Goal: Contribute content

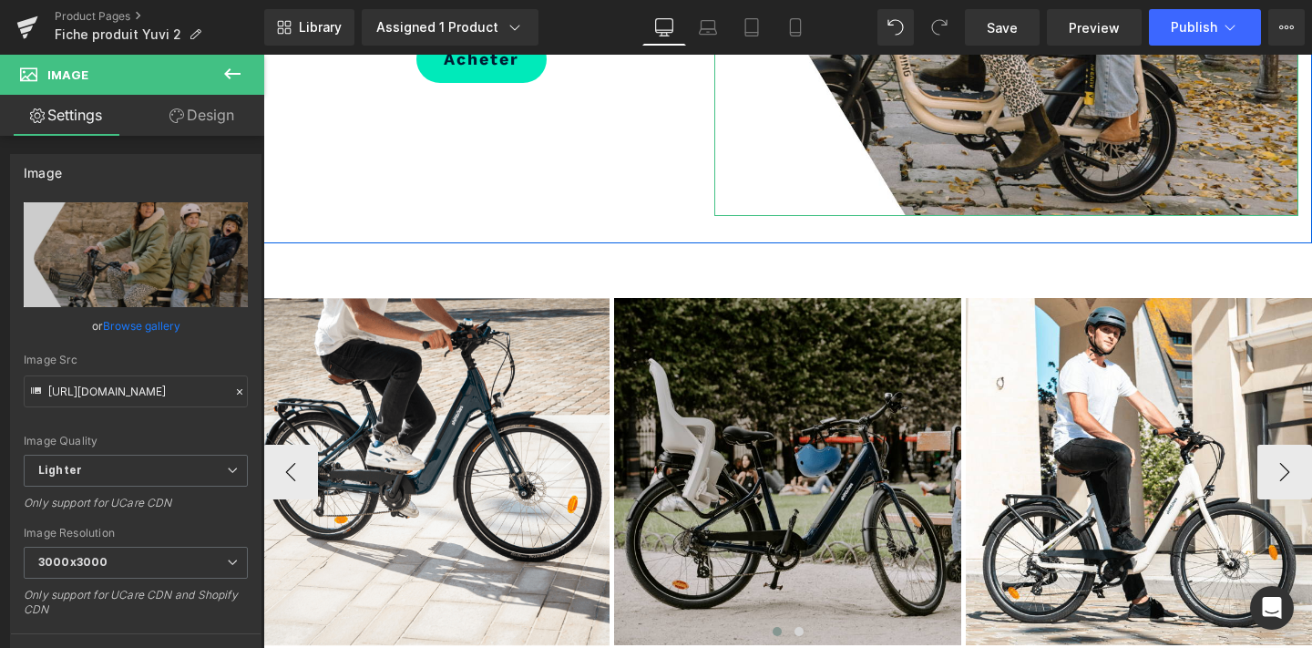
scroll to position [2682, 0]
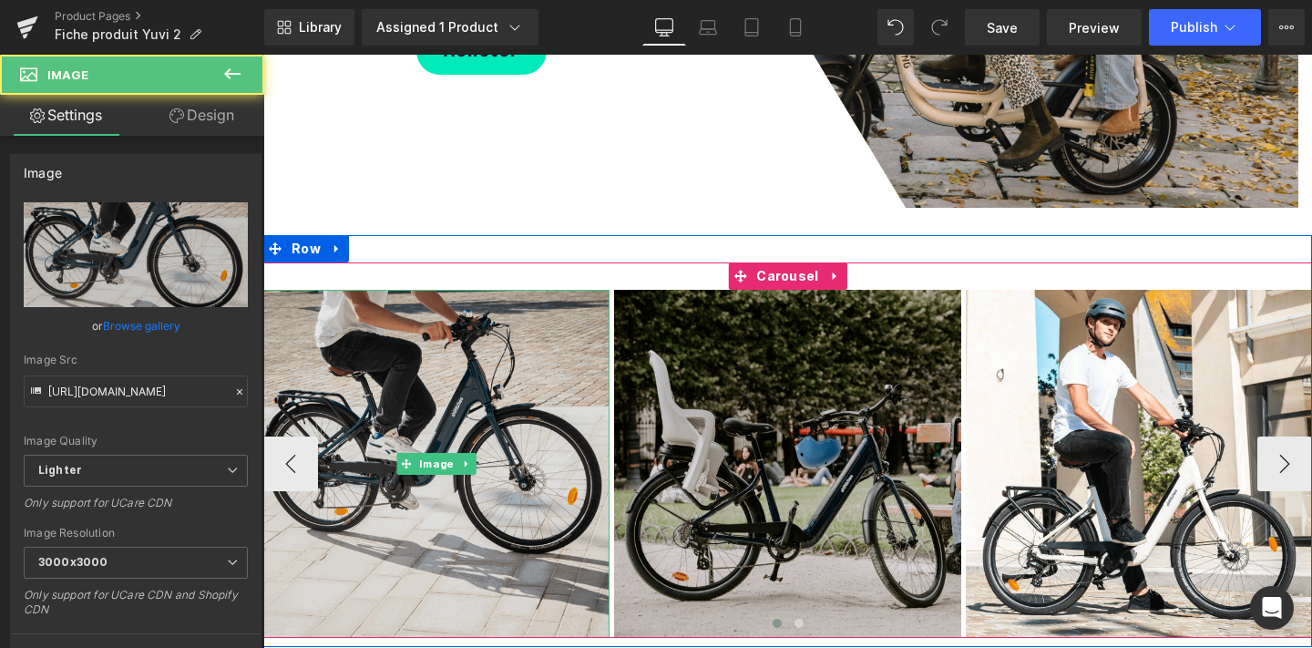
click at [402, 472] on img at bounding box center [436, 464] width 346 height 348
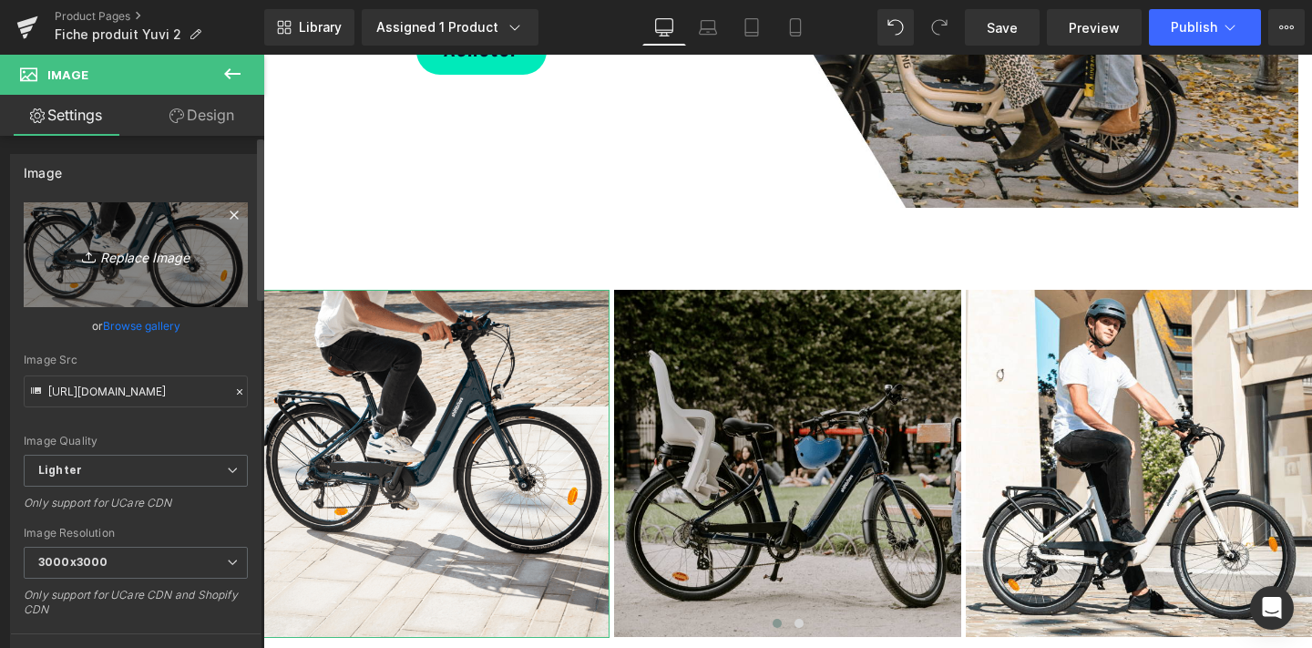
click at [163, 260] on icon "Replace Image" at bounding box center [136, 254] width 146 height 23
type input "C:\fakepath\4.png"
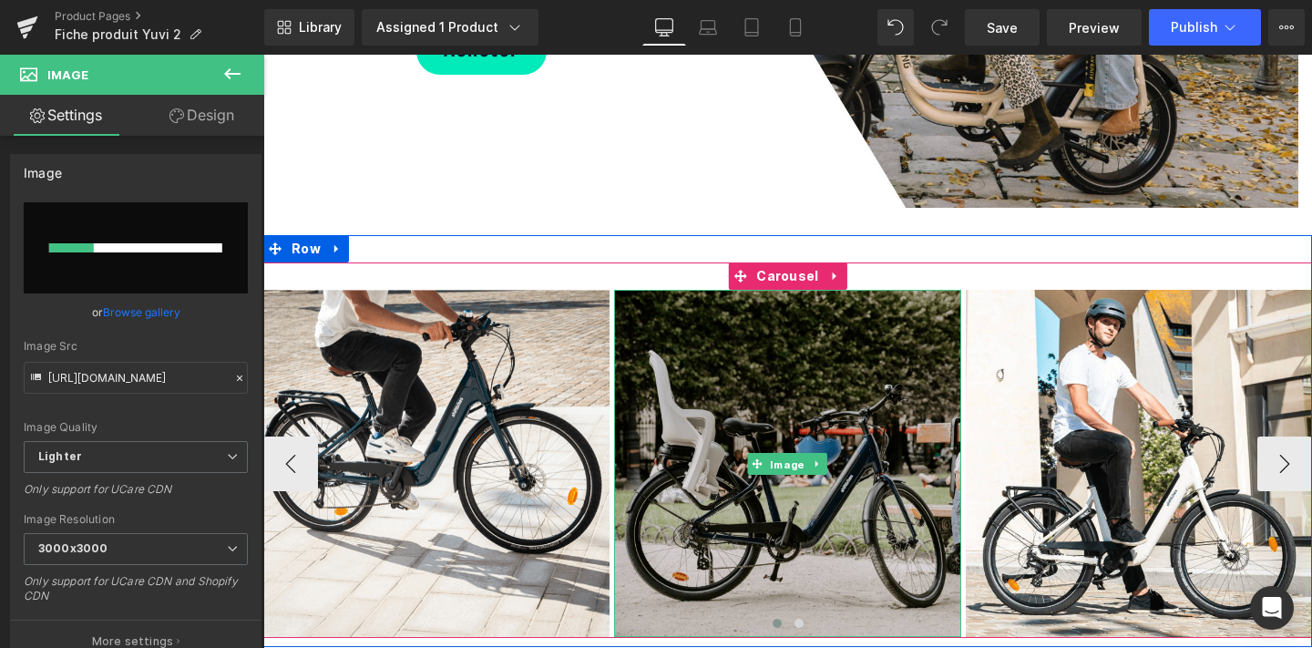
click at [797, 475] on span "Image" at bounding box center [787, 464] width 41 height 22
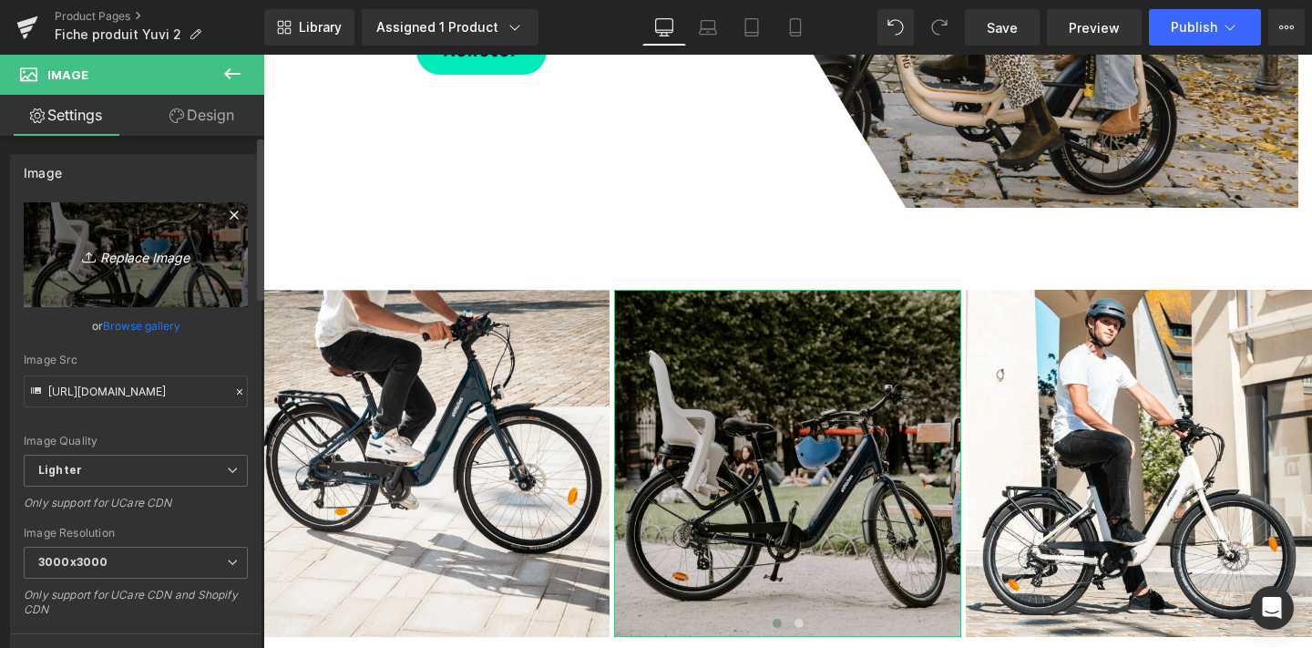
click at [138, 254] on icon "Replace Image" at bounding box center [136, 254] width 146 height 23
type input "C:\fakepath\5.png"
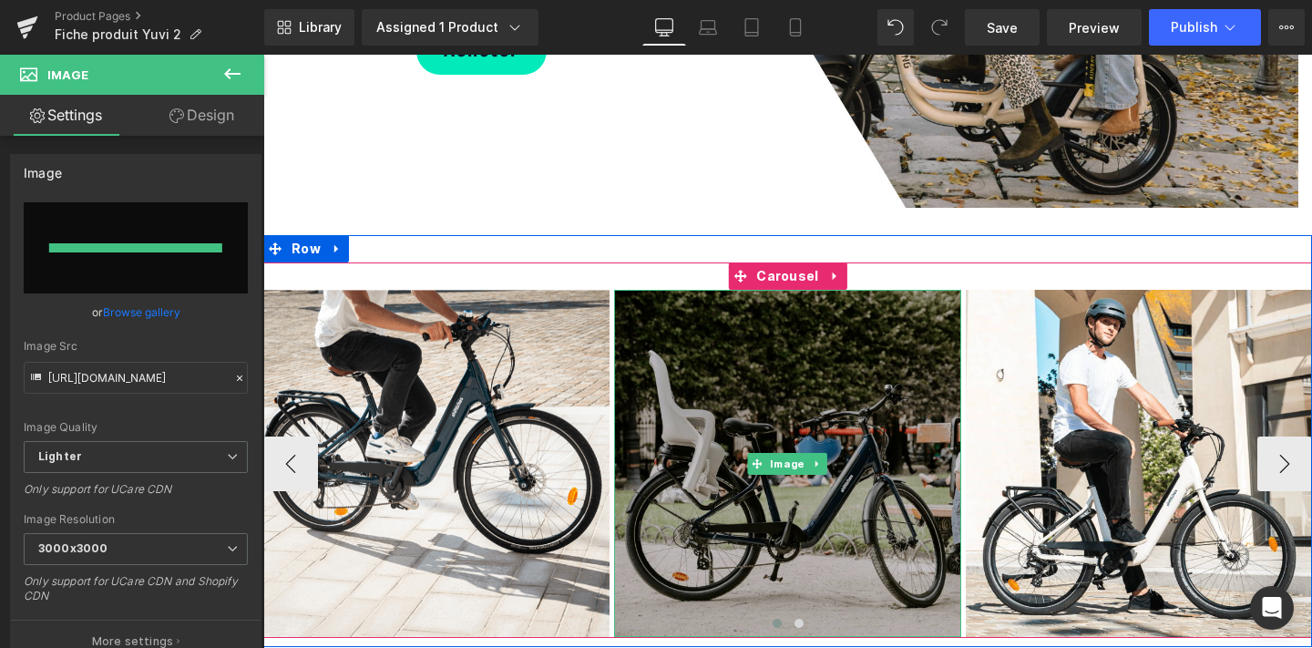
type input "[URL][DOMAIN_NAME]"
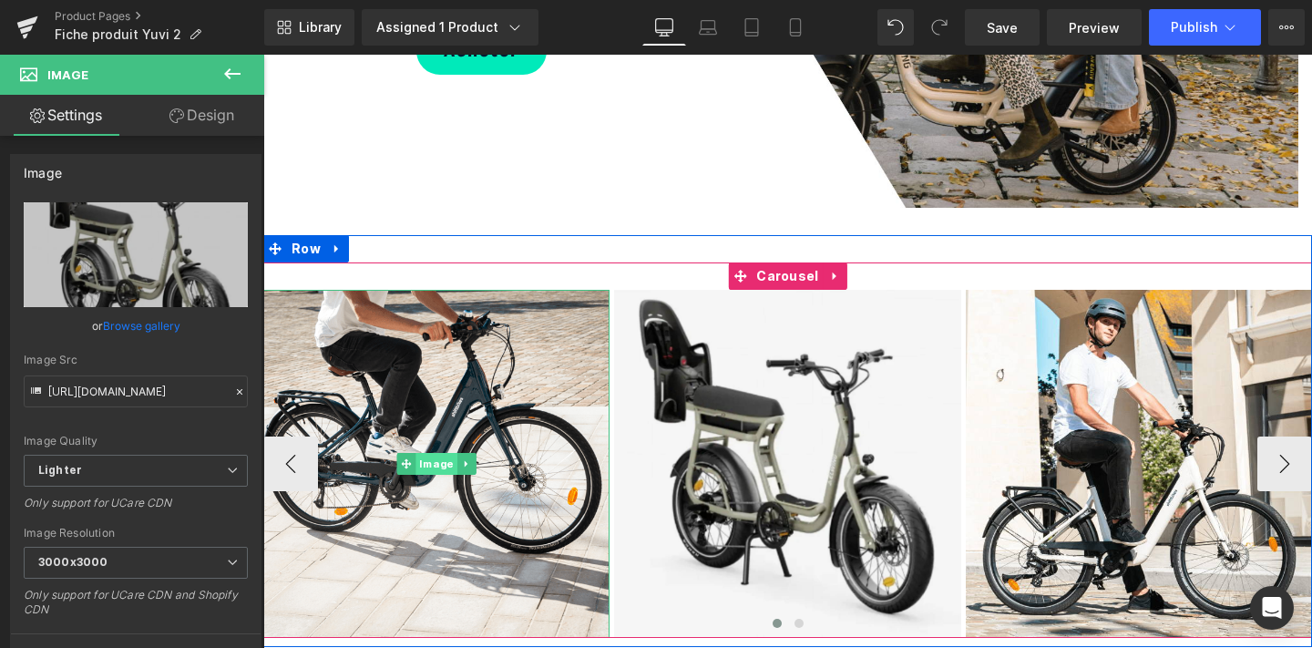
click at [424, 475] on span "Image" at bounding box center [436, 464] width 41 height 22
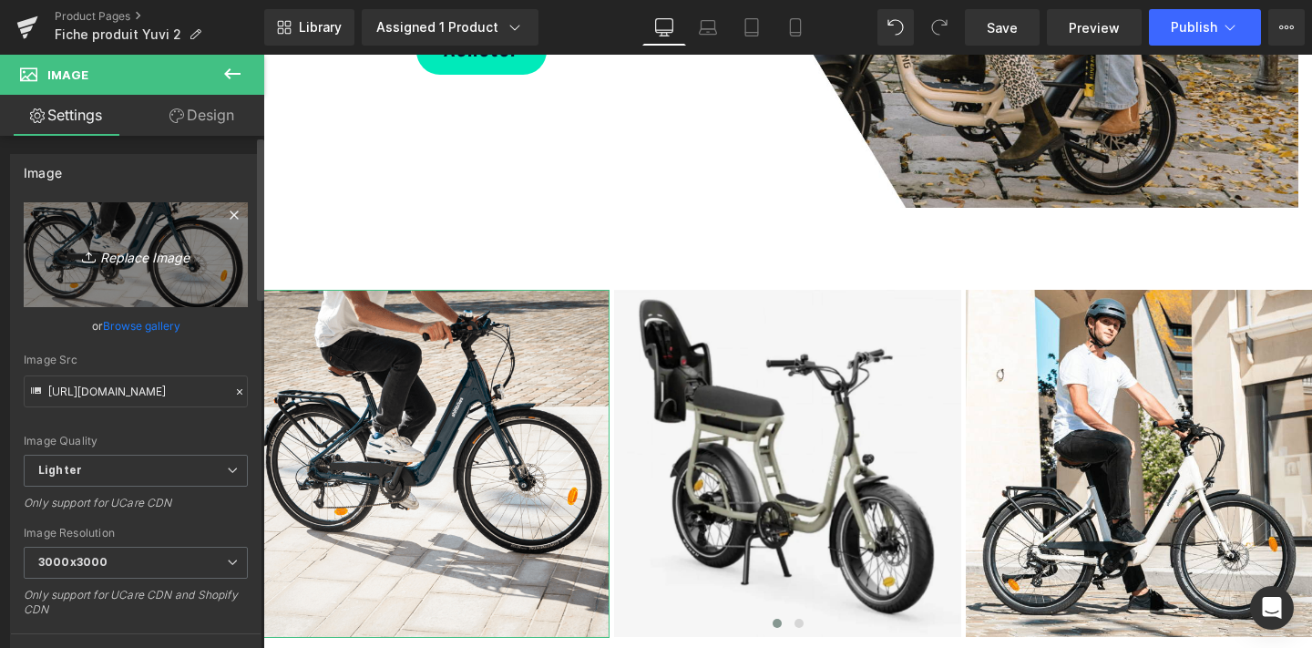
click at [155, 258] on icon "Replace Image" at bounding box center [136, 254] width 146 height 23
type input "C:\fakepath\4.png"
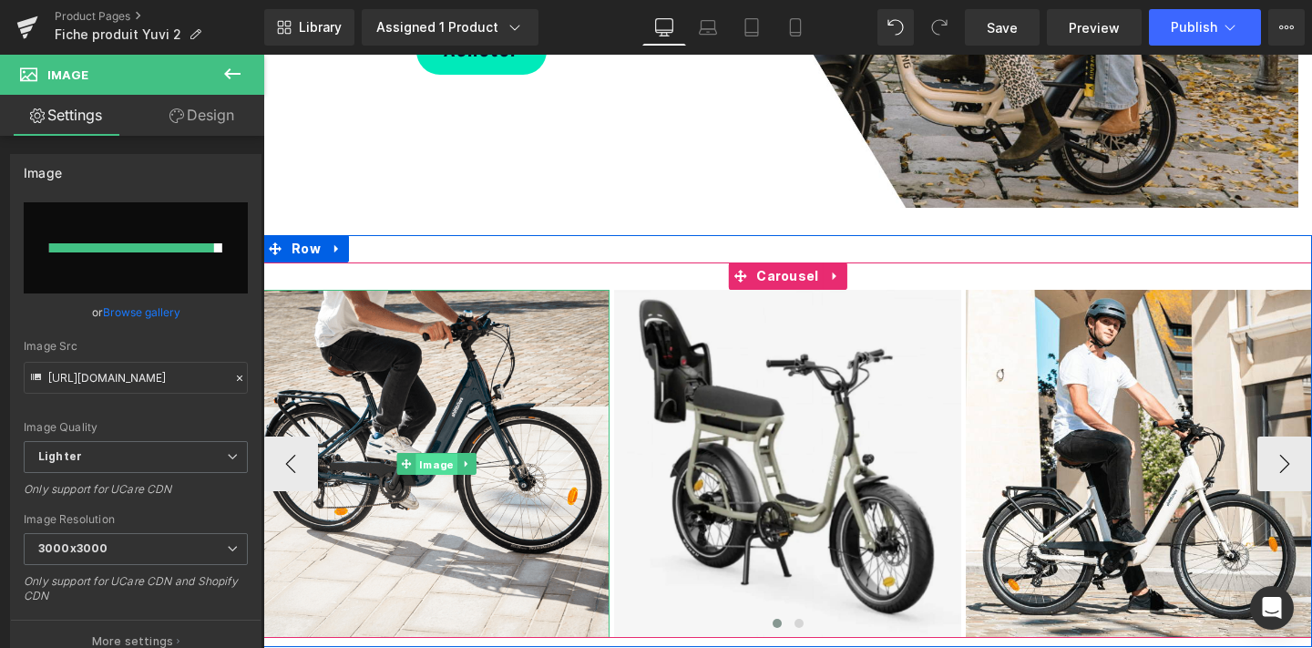
click at [444, 476] on span "Image" at bounding box center [436, 465] width 41 height 22
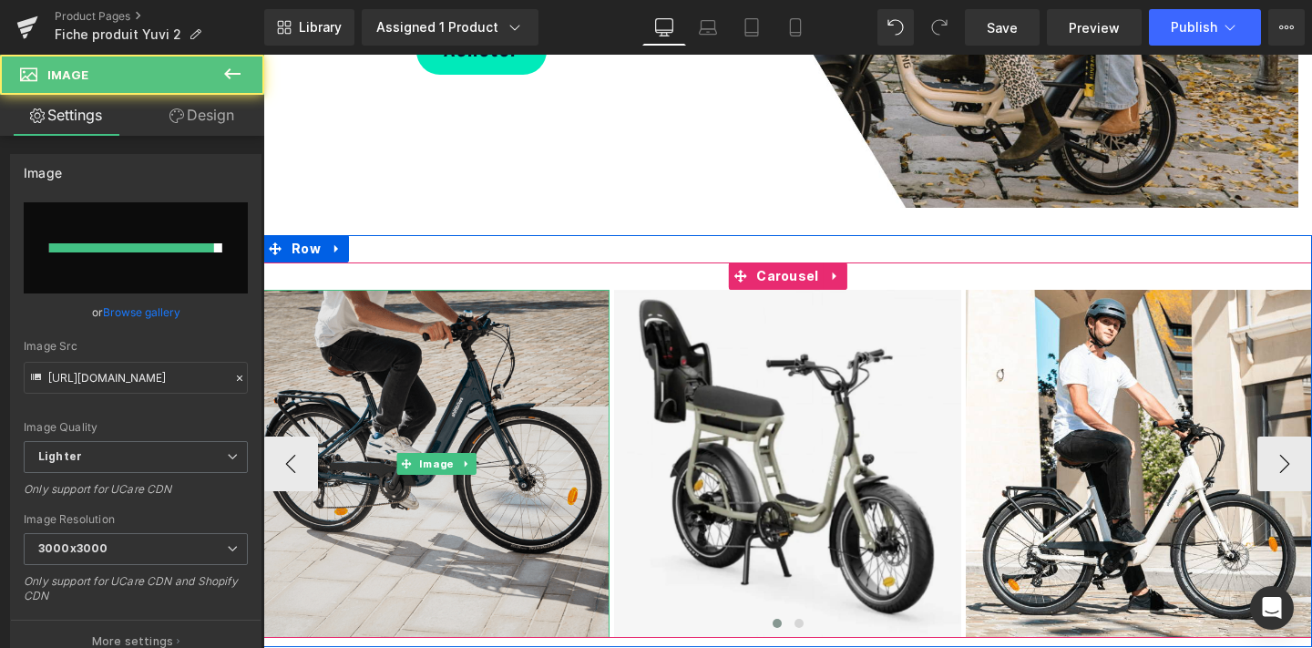
click at [442, 458] on img at bounding box center [436, 464] width 346 height 348
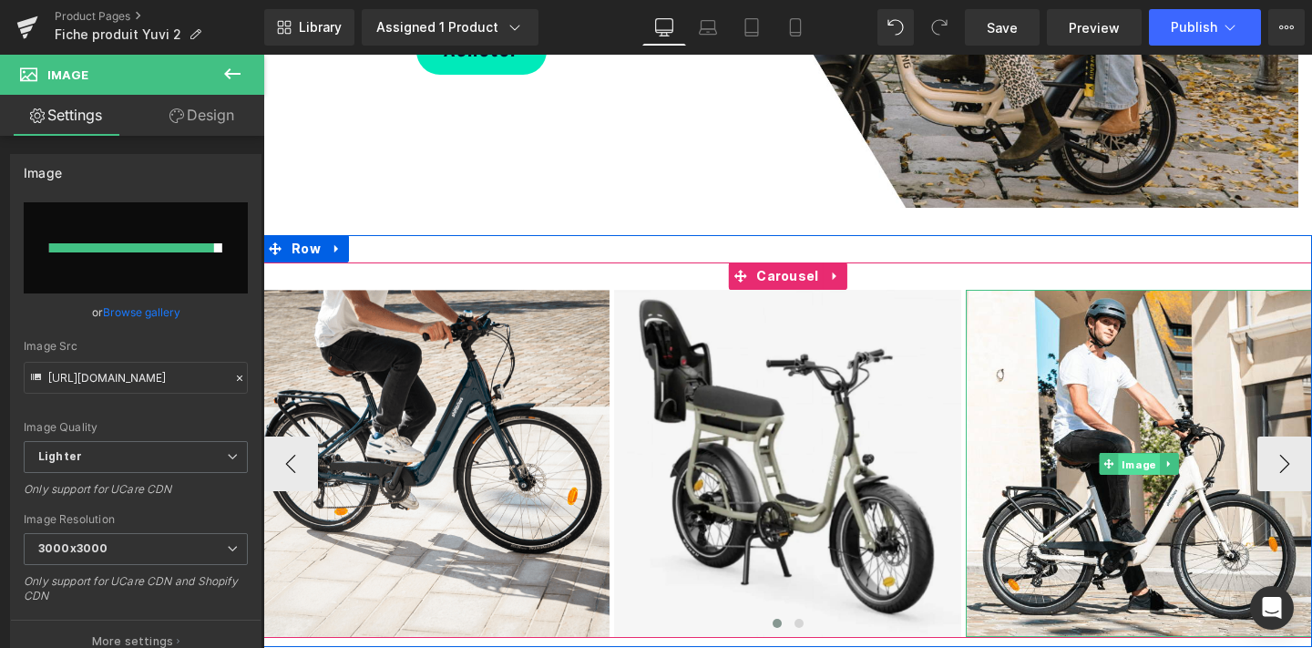
click at [1134, 475] on span "Image" at bounding box center [1138, 464] width 41 height 22
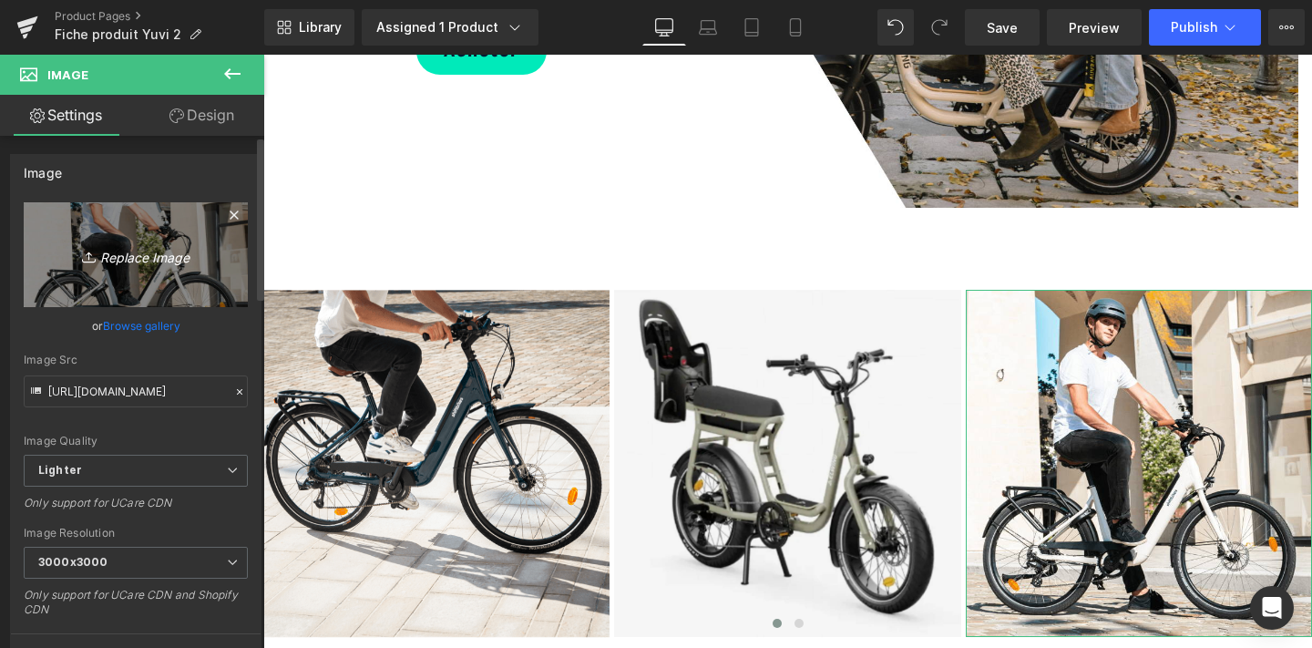
click at [131, 259] on icon "Replace Image" at bounding box center [136, 254] width 146 height 23
type input "C:\fakepath\Image carré YUVI 2 (1).png"
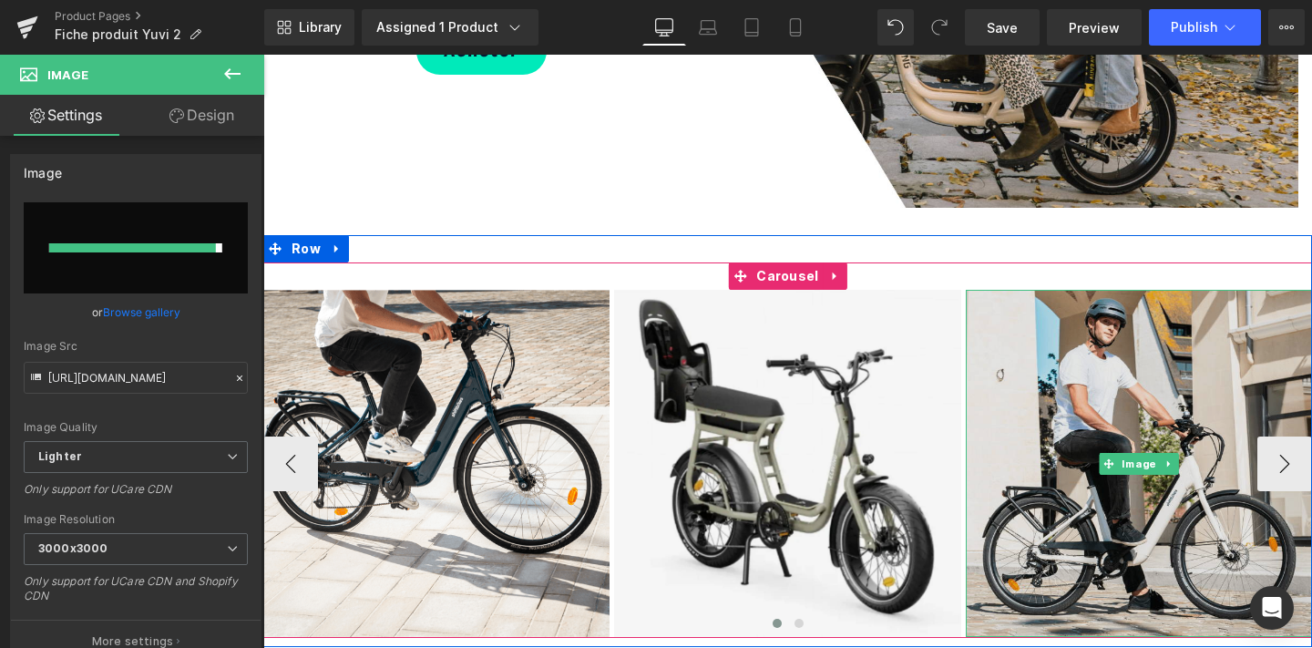
type input "[URL][DOMAIN_NAME]"
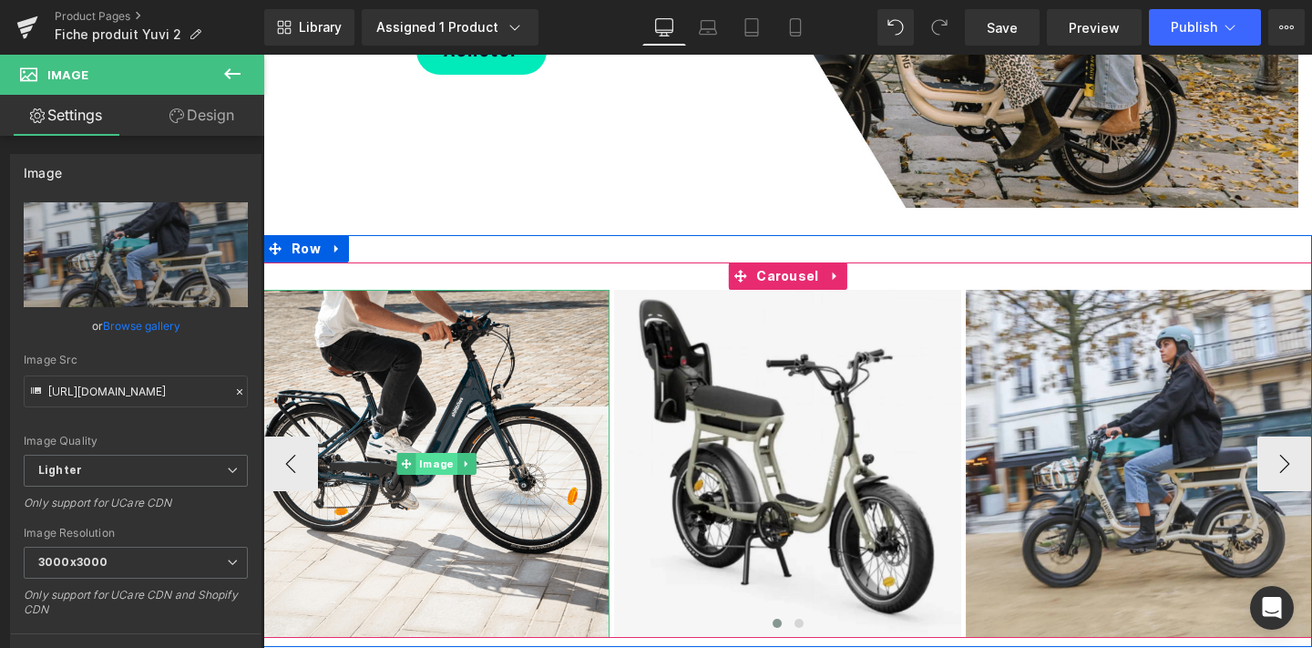
click at [422, 475] on span "Image" at bounding box center [436, 464] width 41 height 22
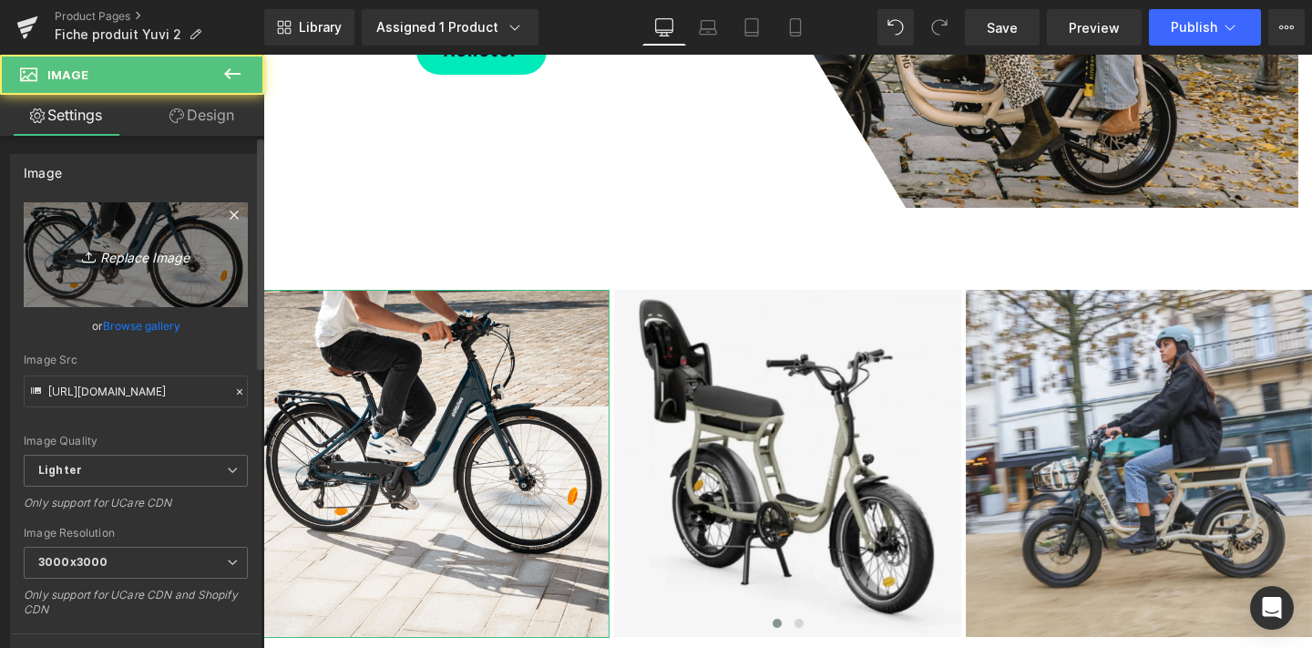
click at [156, 243] on icon "Replace Image" at bounding box center [136, 254] width 146 height 23
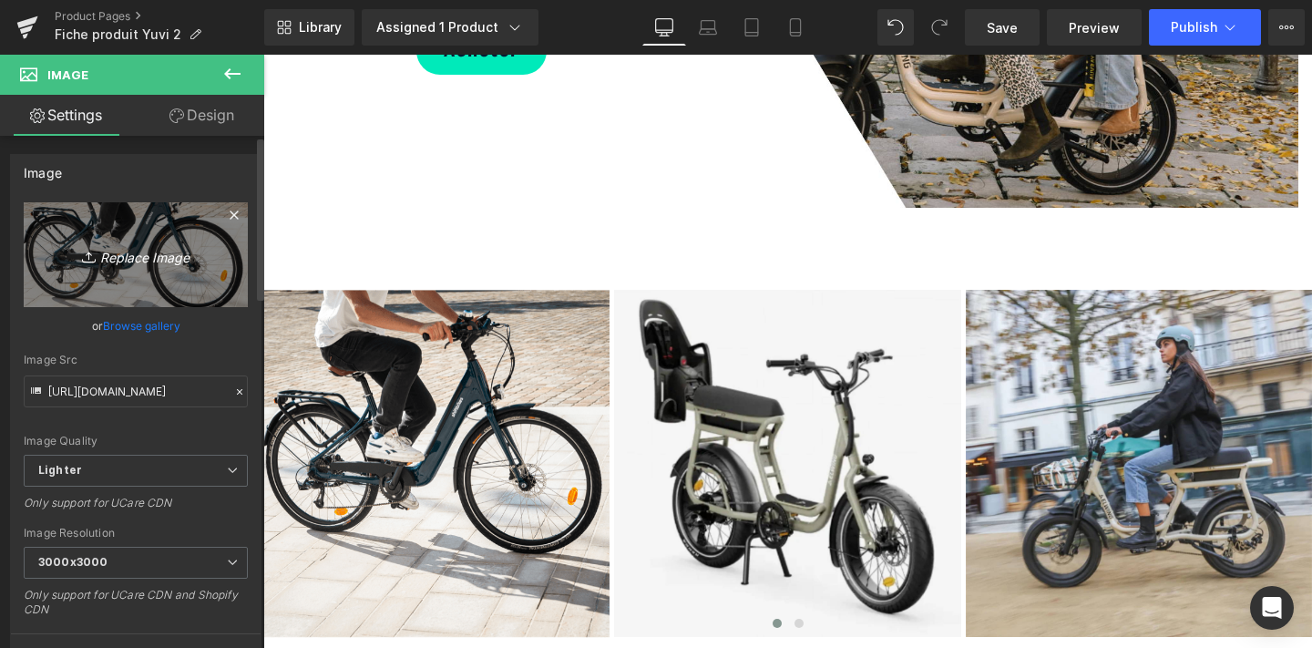
type input "C:\fakepath\4.png"
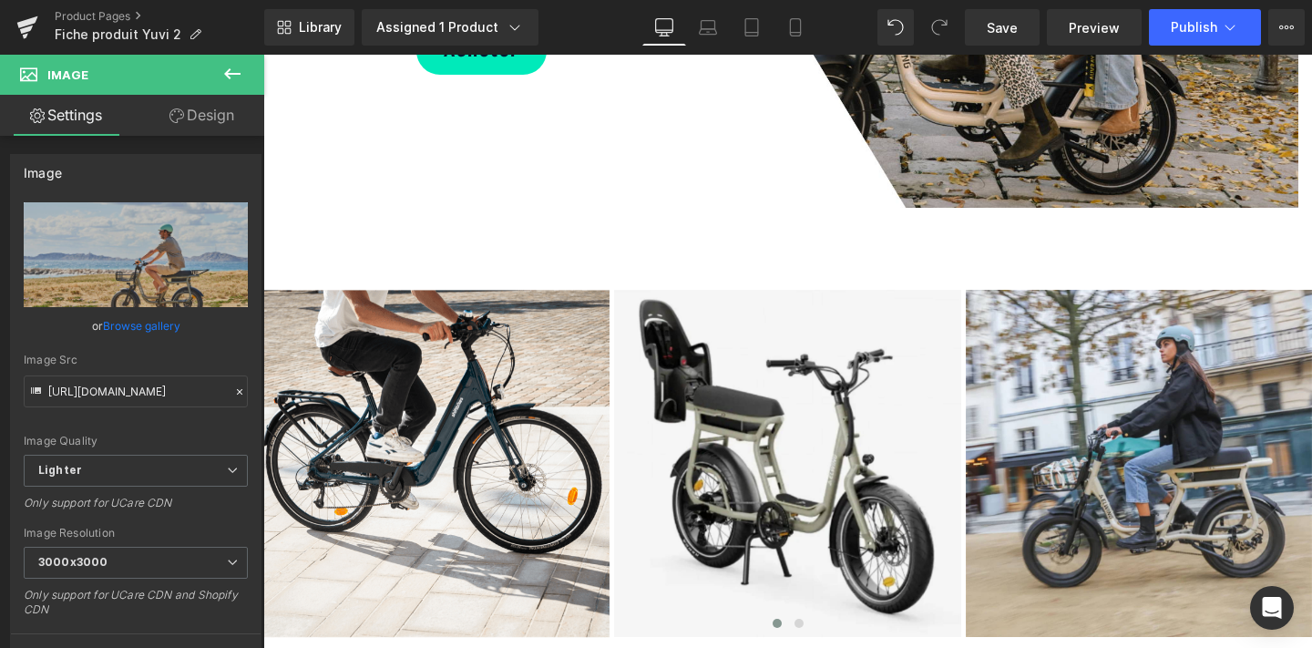
type input "[URL][DOMAIN_NAME]"
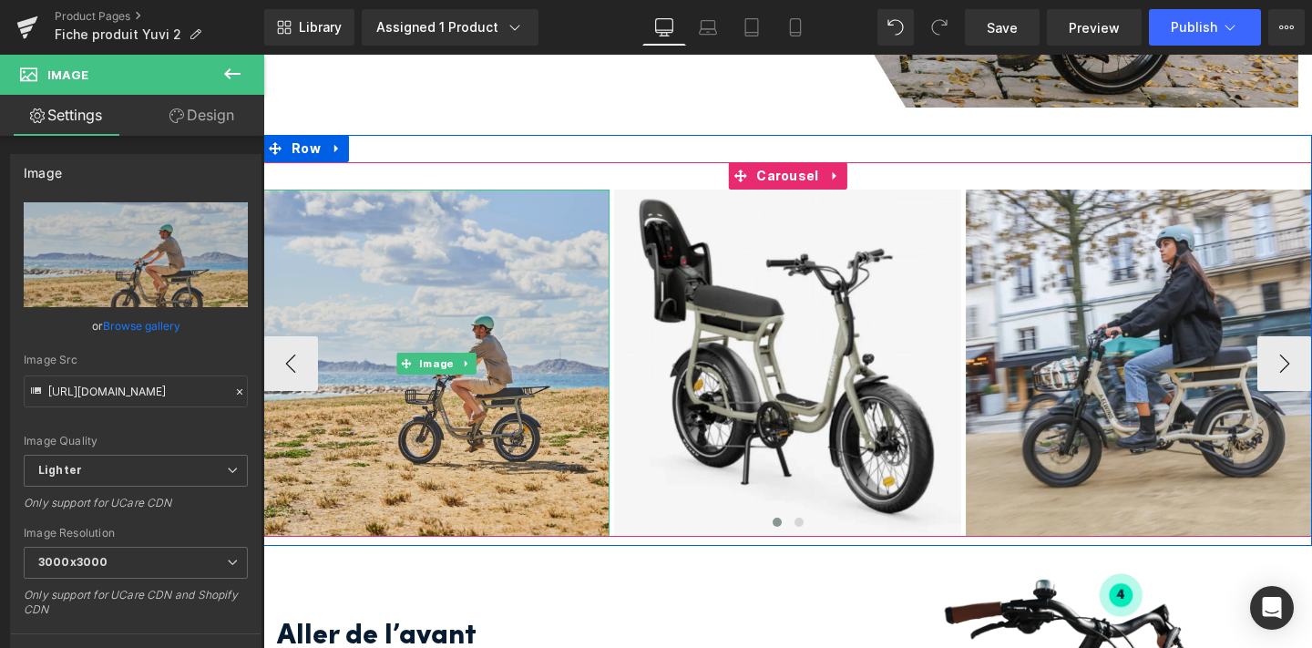
scroll to position [2903, 0]
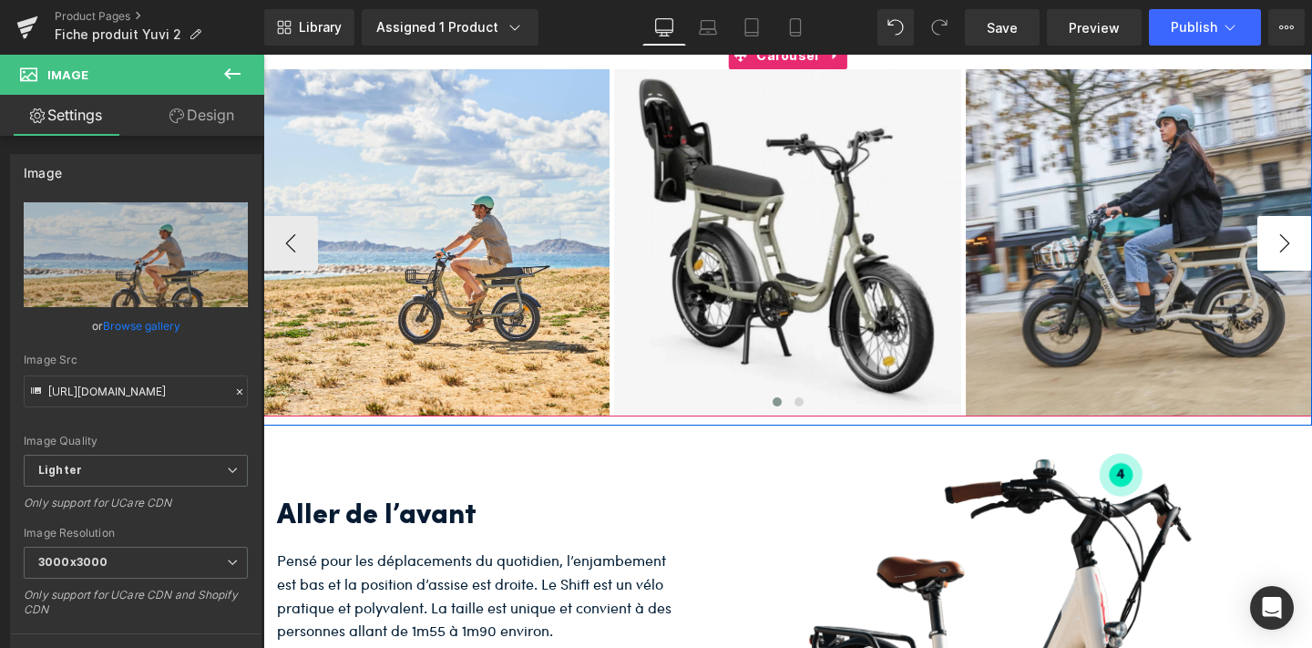
click at [1278, 271] on button "›" at bounding box center [1284, 243] width 55 height 55
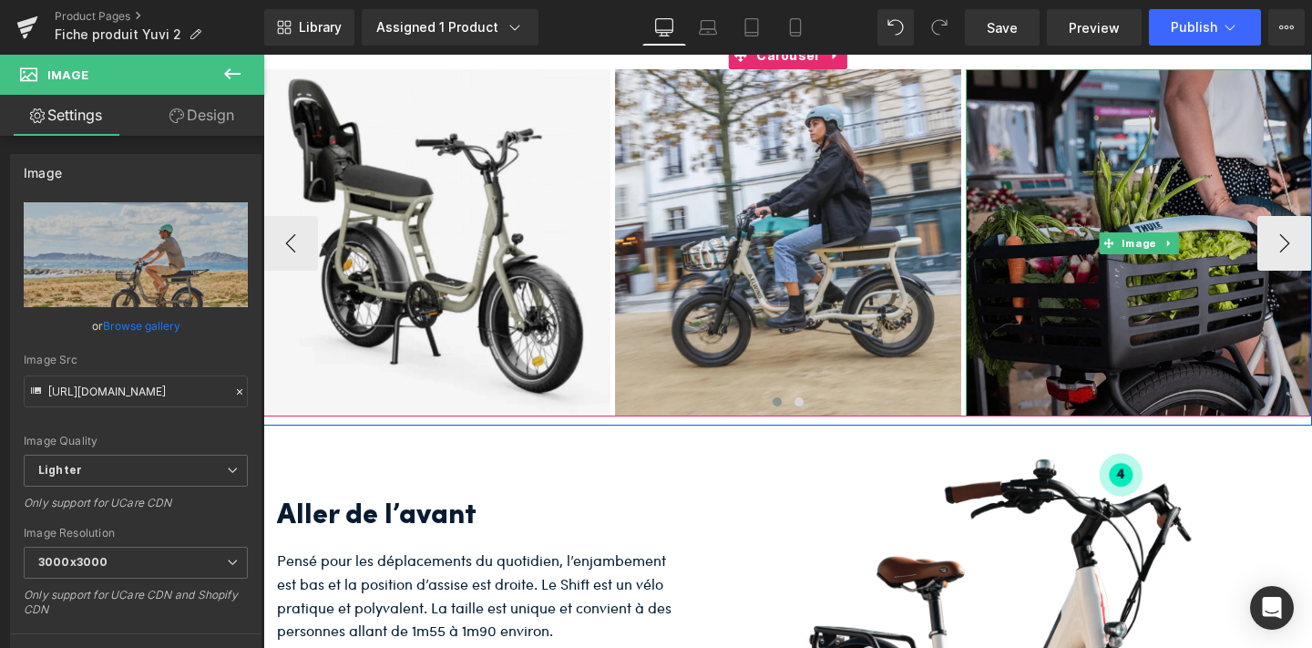
click at [1149, 344] on img at bounding box center [1139, 242] width 346 height 346
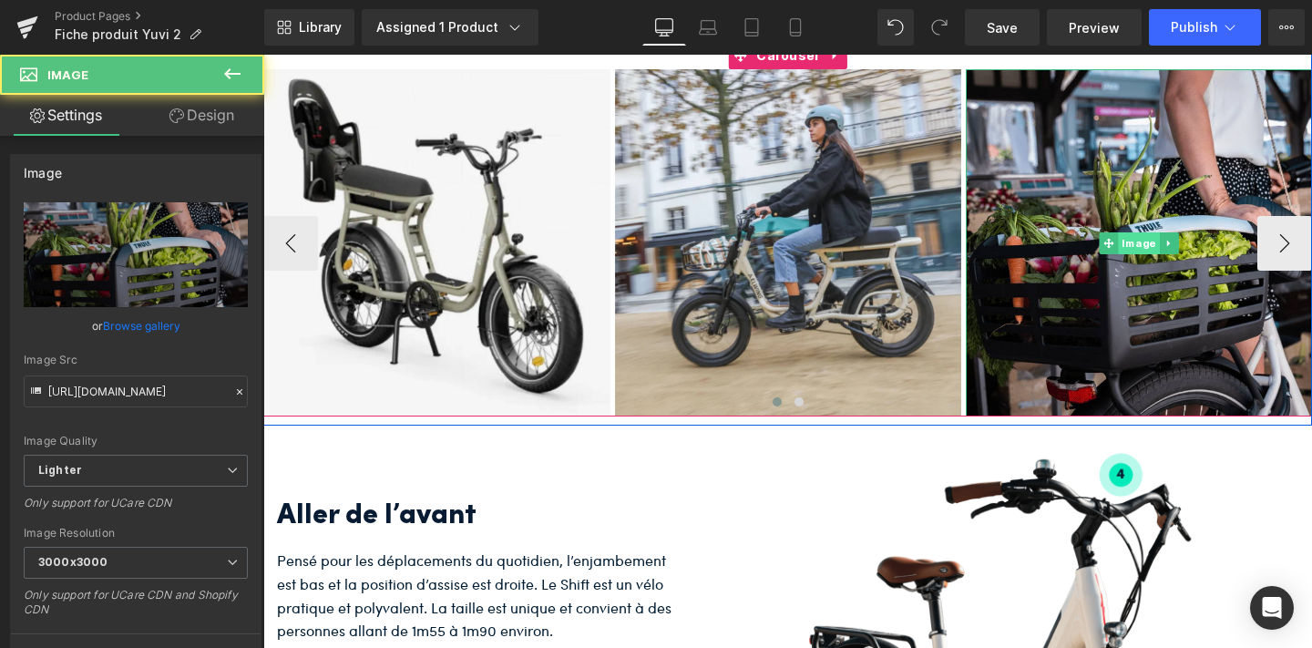
click at [1140, 254] on span "Image" at bounding box center [1139, 243] width 41 height 22
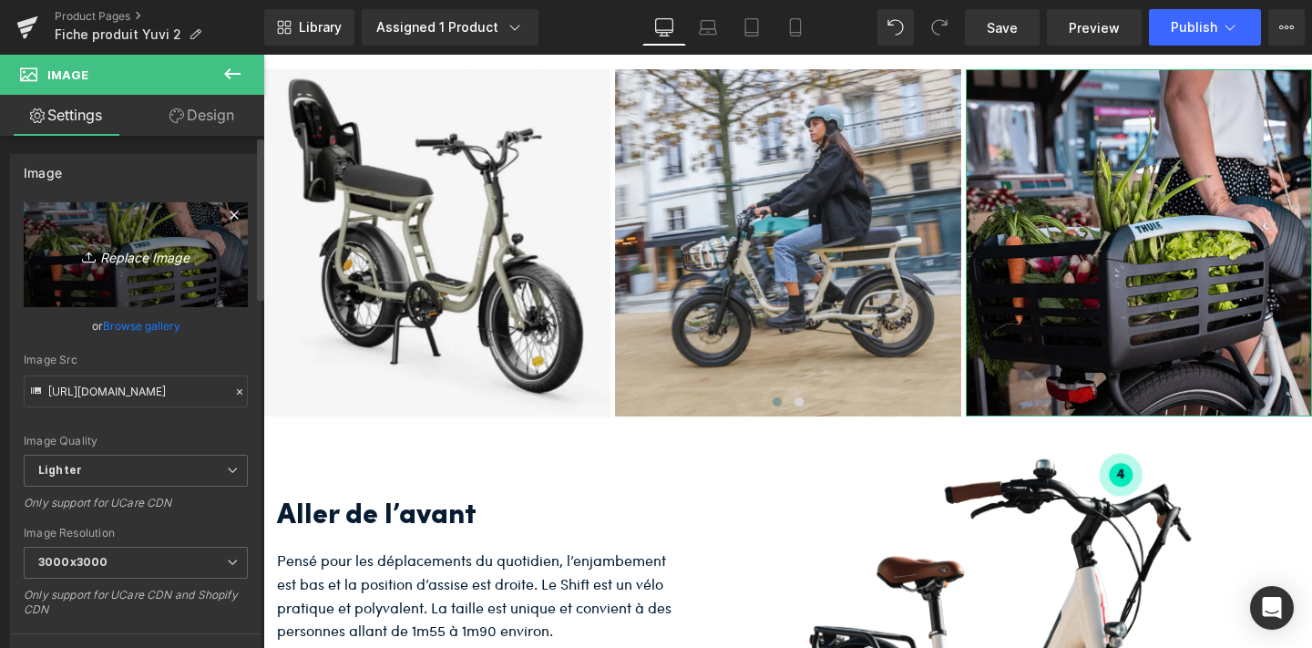
click at [132, 258] on icon "Replace Image" at bounding box center [136, 254] width 146 height 23
type input "C:\fakepath\Image carré YUVI 2 (2).png"
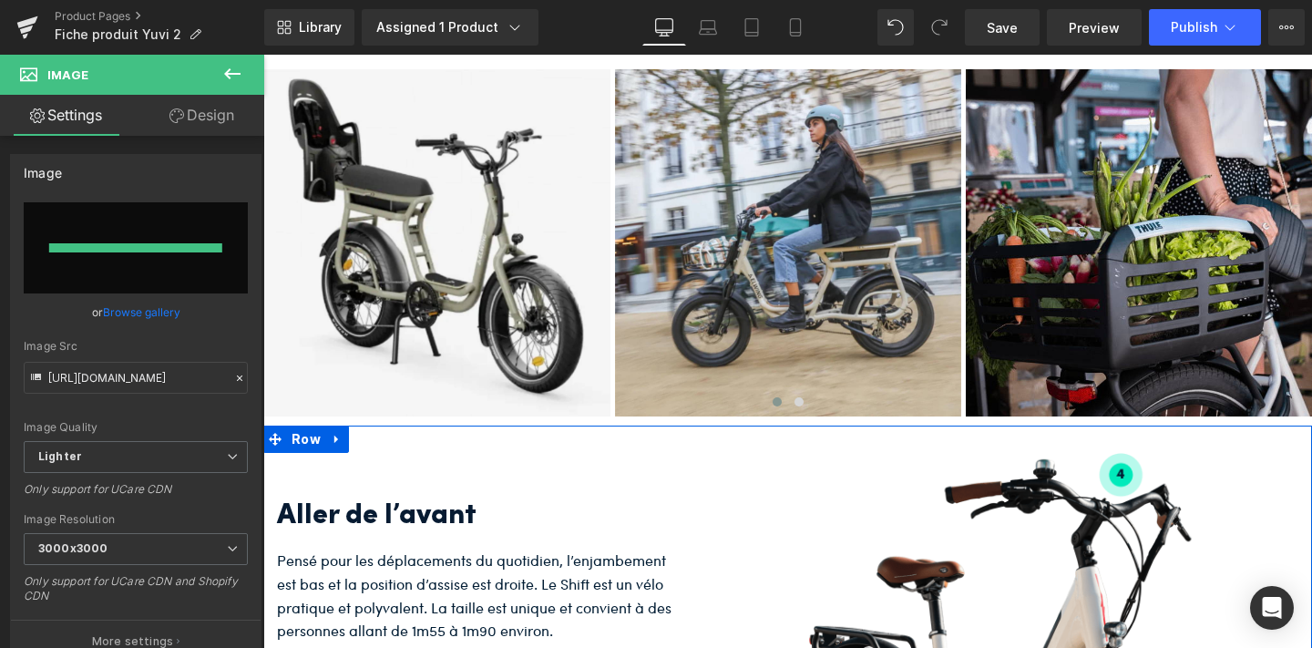
type input "[URL][DOMAIN_NAME]"
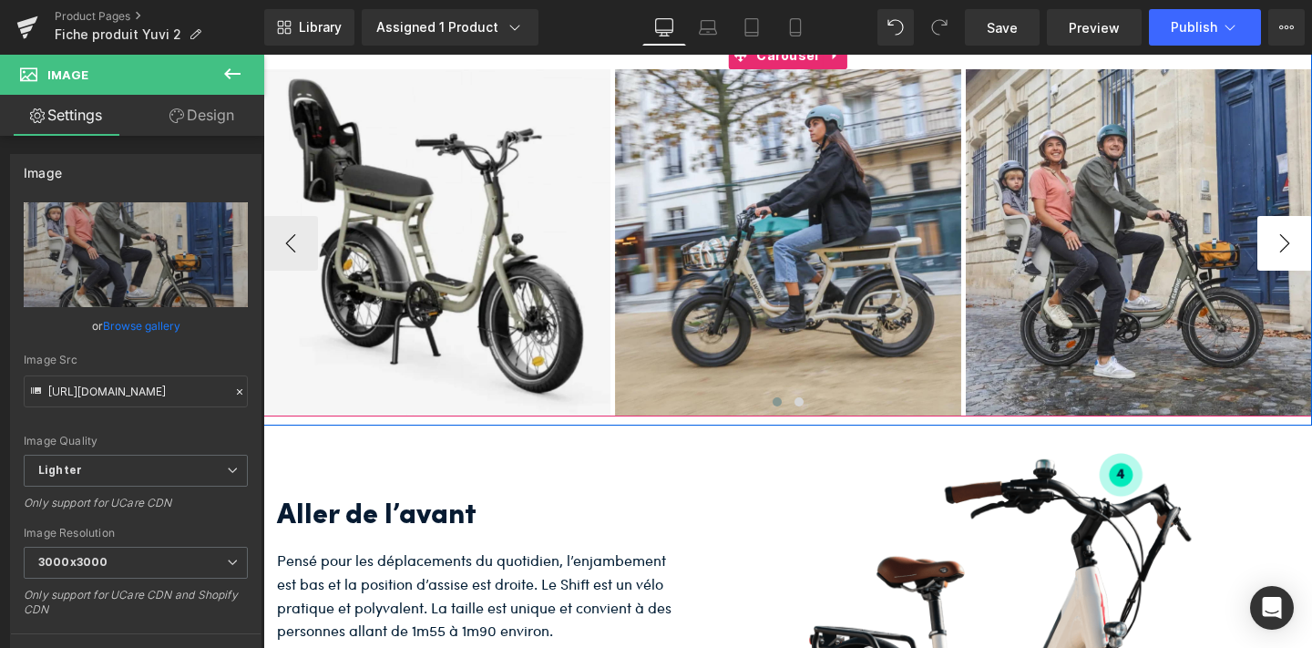
click at [1289, 271] on button "›" at bounding box center [1284, 243] width 55 height 55
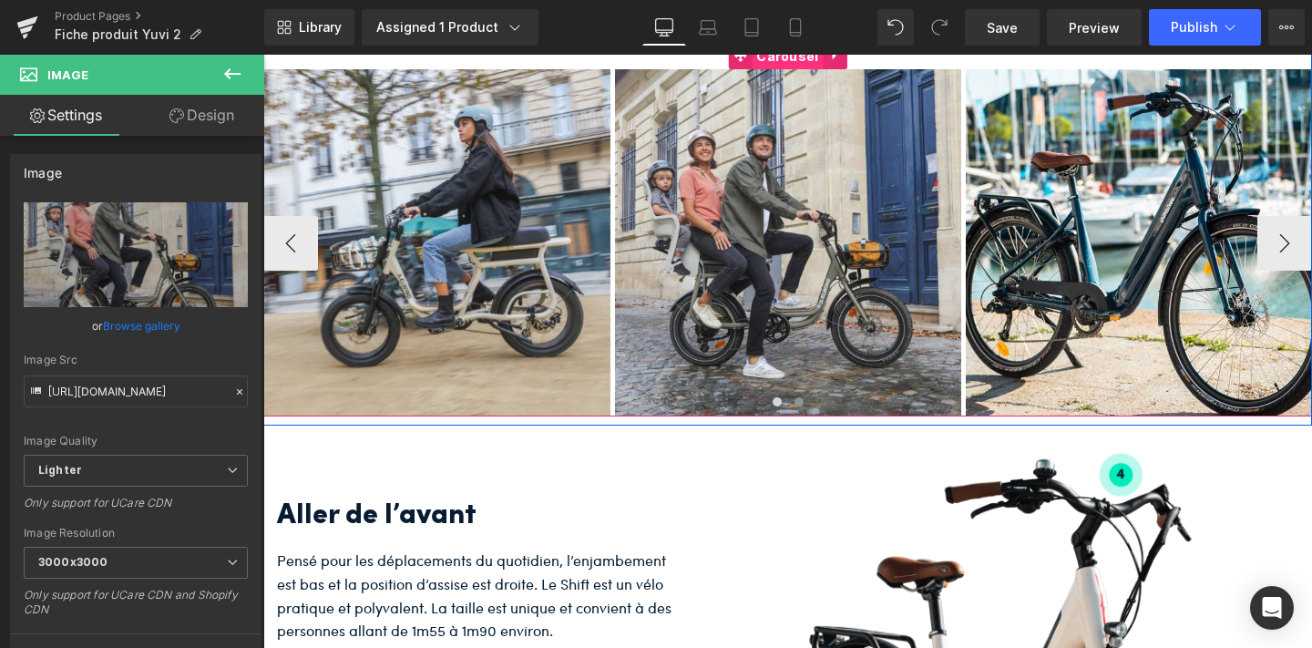
click at [794, 70] on span "Carousel" at bounding box center [787, 56] width 71 height 27
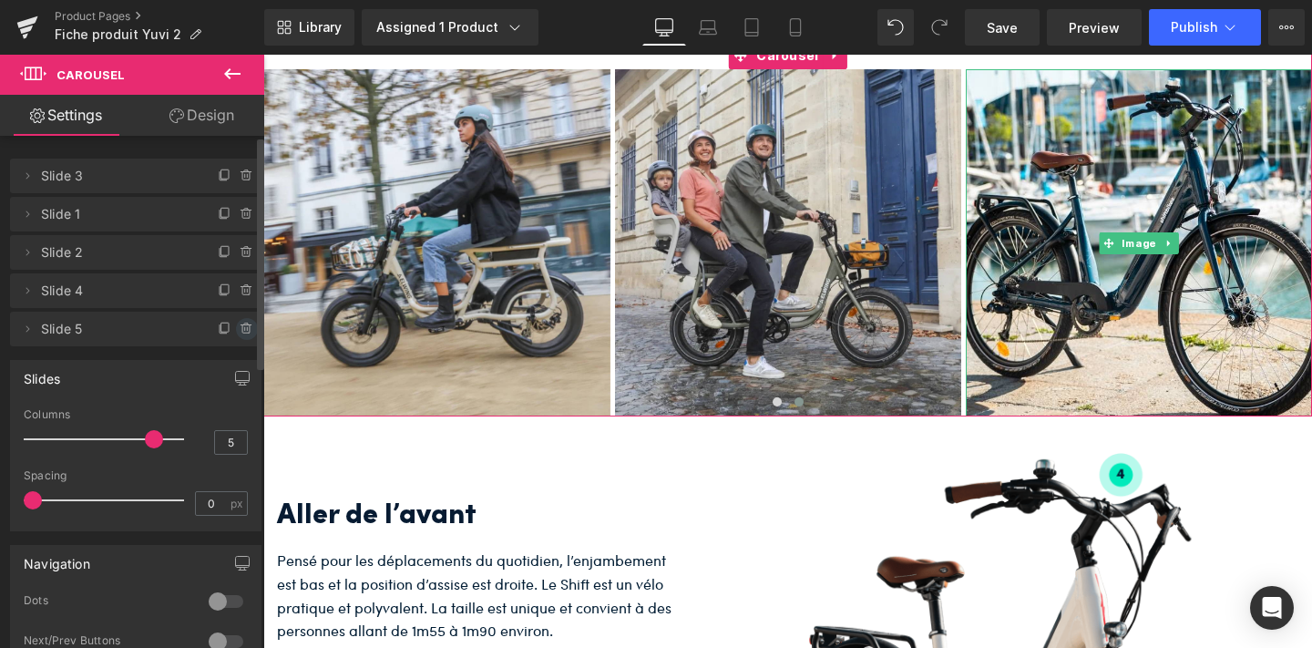
click at [241, 327] on icon at bounding box center [247, 329] width 15 height 15
click at [231, 331] on button "Delete" at bounding box center [225, 330] width 61 height 24
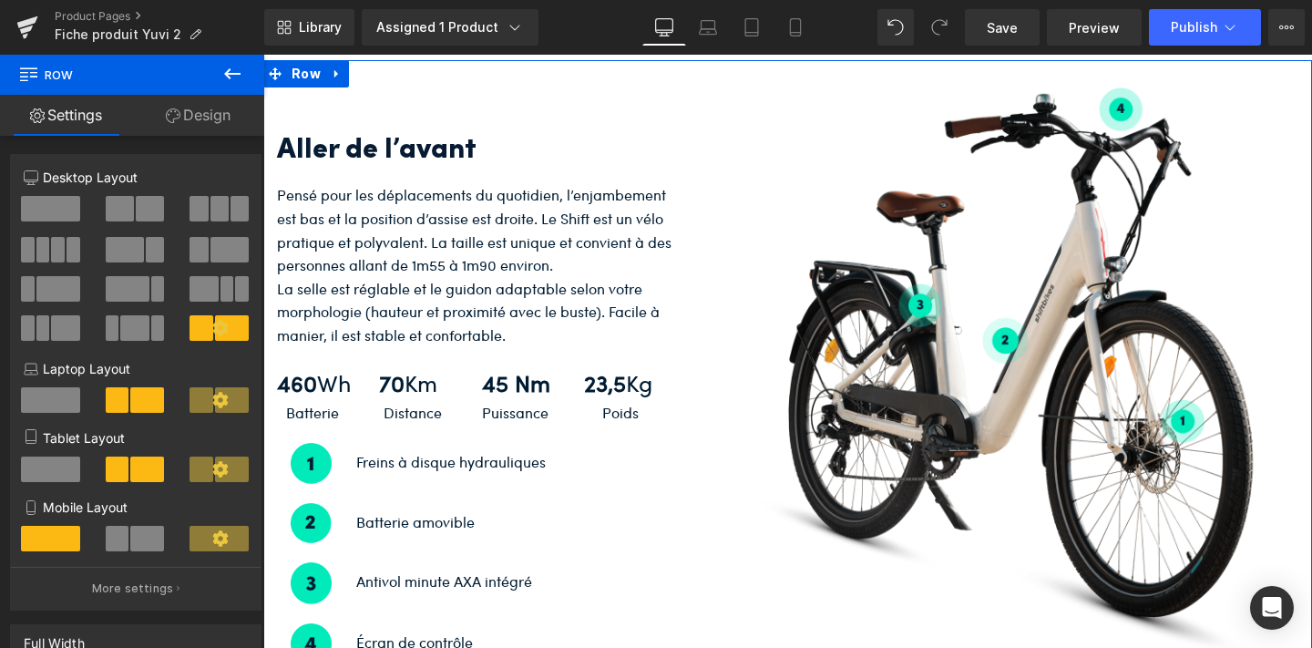
scroll to position [3294, 0]
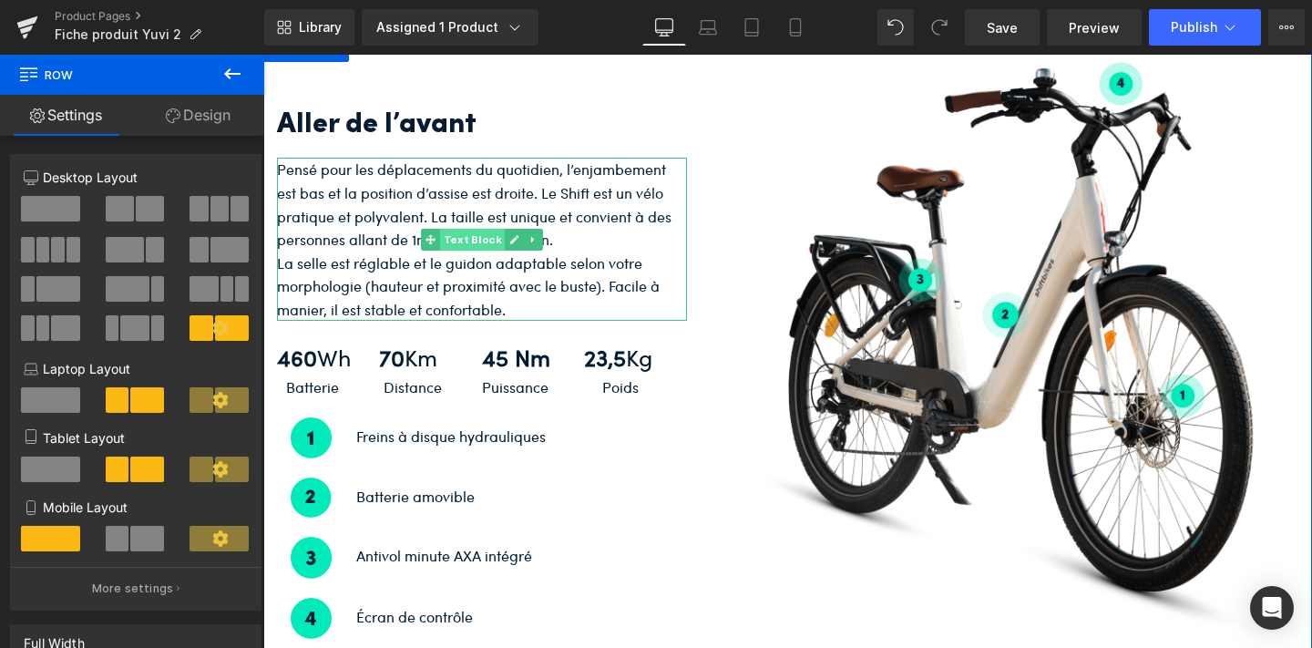
click at [484, 251] on span "Text Block" at bounding box center [472, 240] width 65 height 22
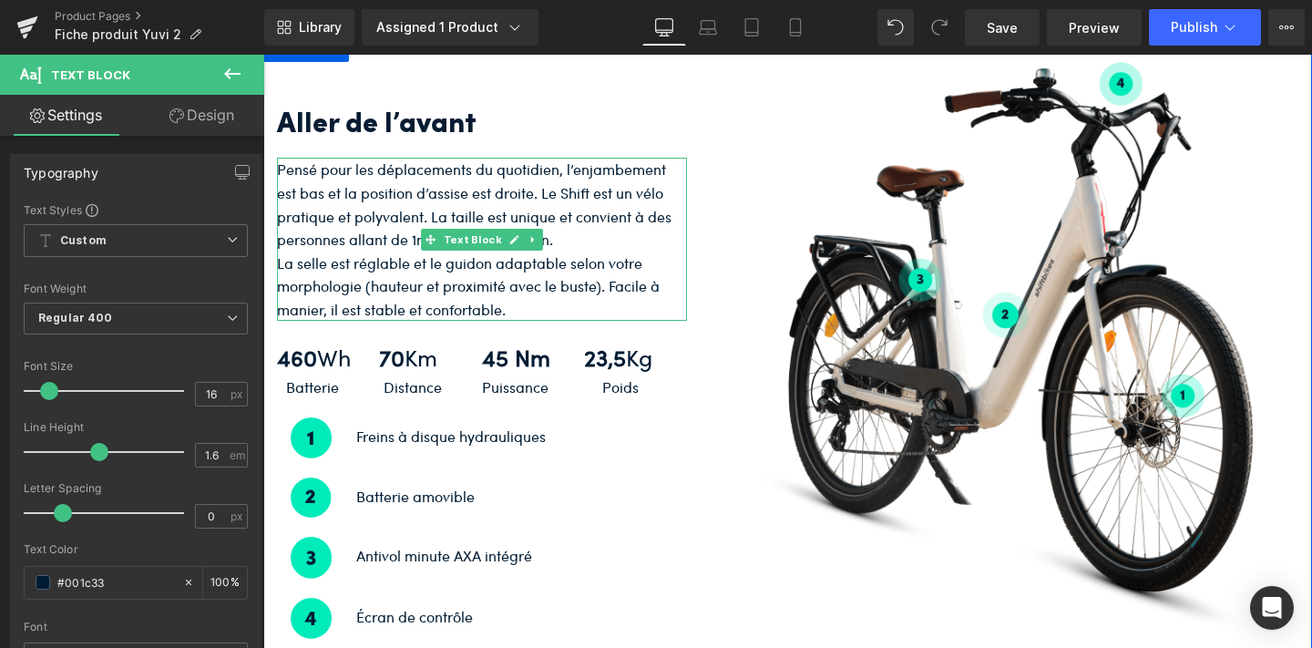
drag, startPoint x: 512, startPoint y: 352, endPoint x: 287, endPoint y: 214, distance: 263.8
click at [285, 214] on div "Pensé pour les déplacements du quotidien, l’enjambement est bas et la position …" at bounding box center [482, 239] width 410 height 163
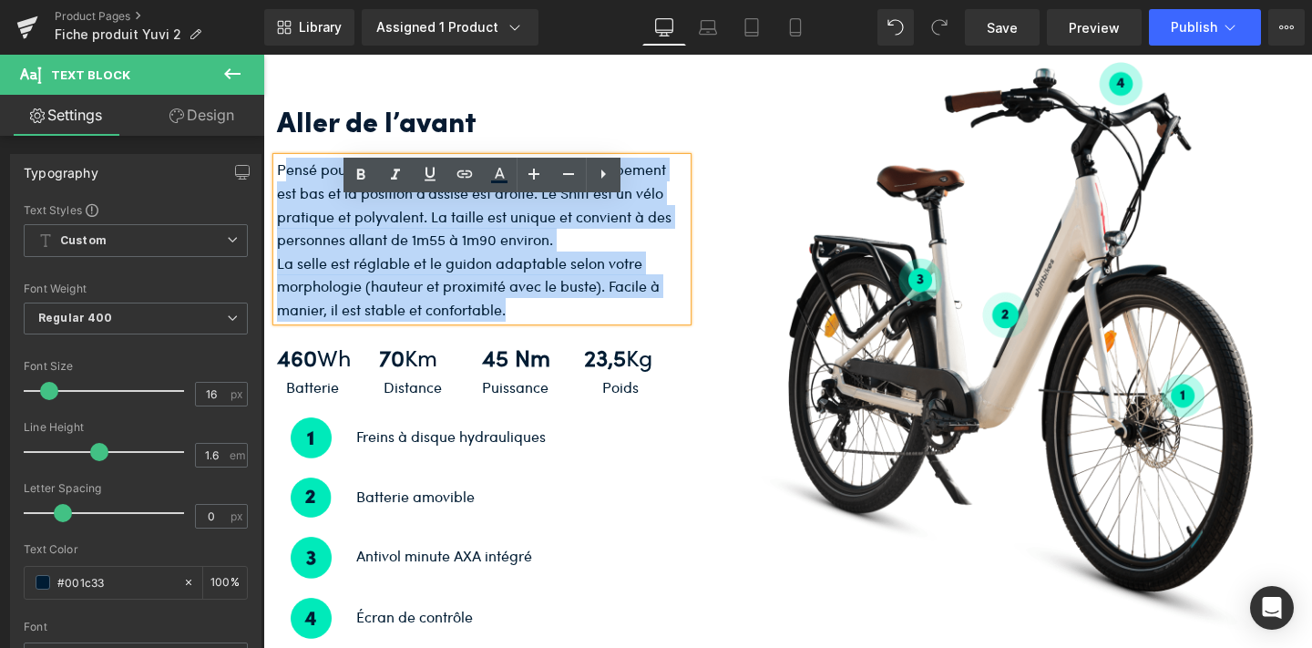
click at [308, 235] on p "Pensé pour les déplacements du quotidien, l’enjambement est bas et la position …" at bounding box center [482, 204] width 410 height 93
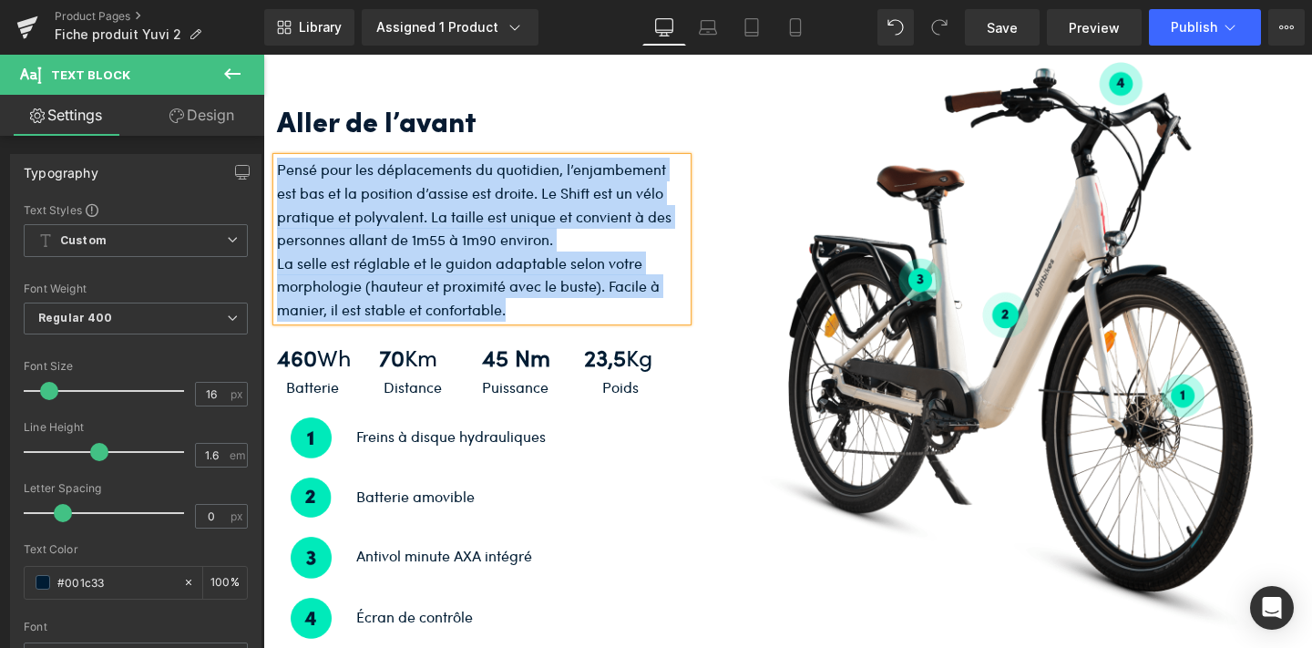
copy div "Pensé pour les déplacements du quotidien, l’enjambement est bas et la position …"
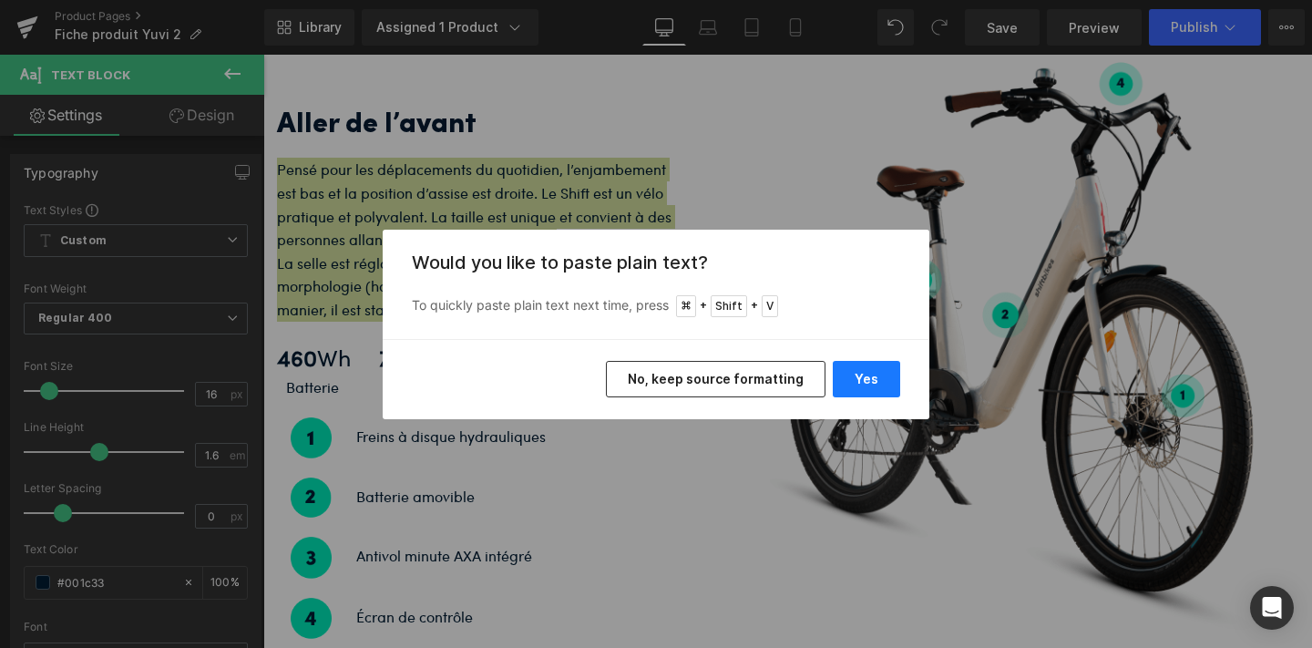
click at [846, 369] on button "Yes" at bounding box center [866, 379] width 67 height 36
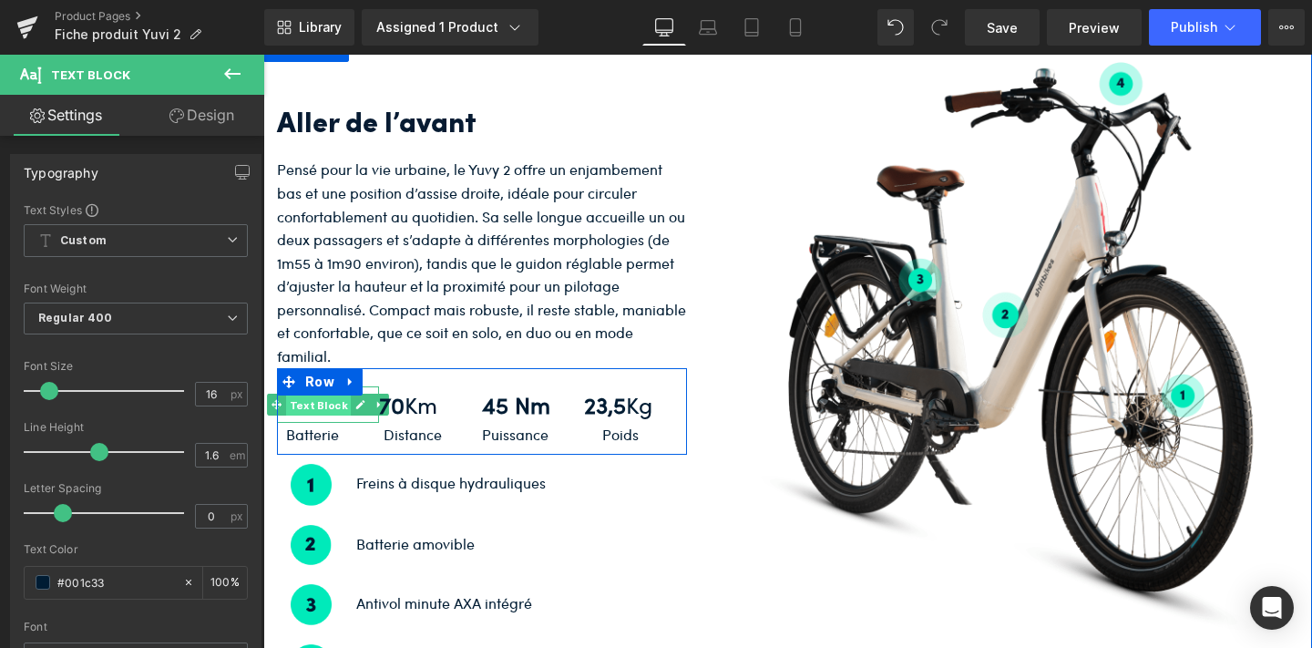
click at [313, 415] on span "Text Block" at bounding box center [318, 405] width 65 height 22
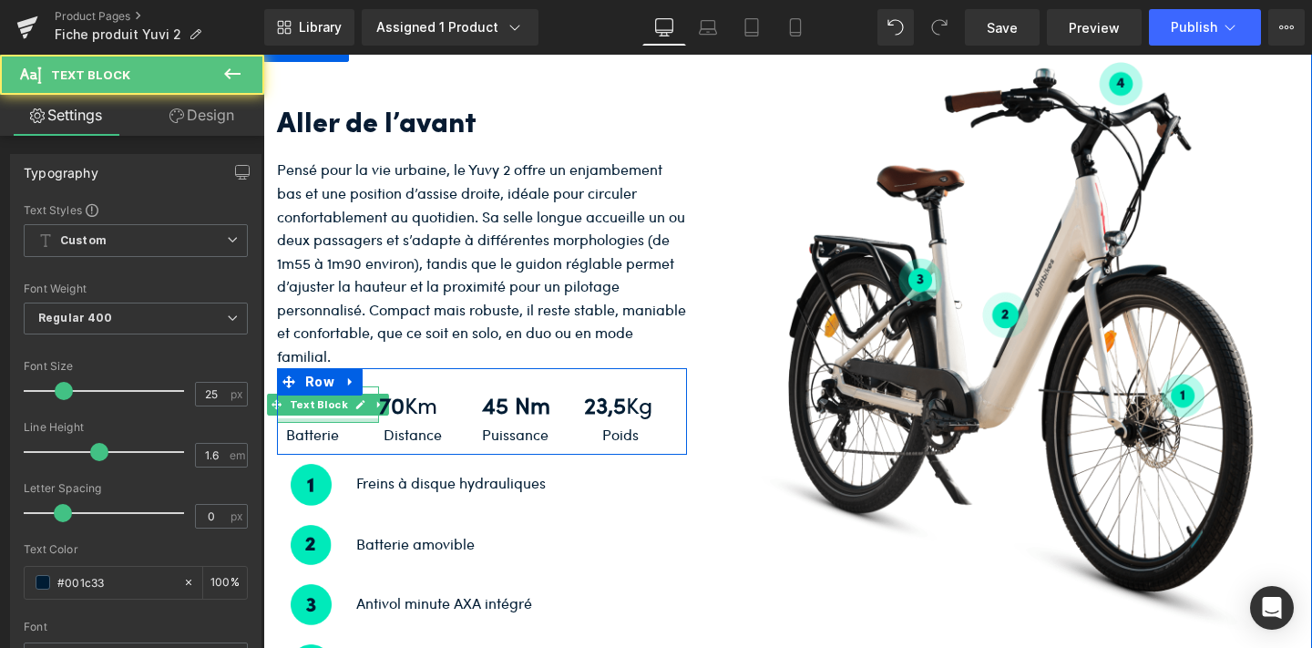
click at [307, 423] on div at bounding box center [328, 420] width 102 height 5
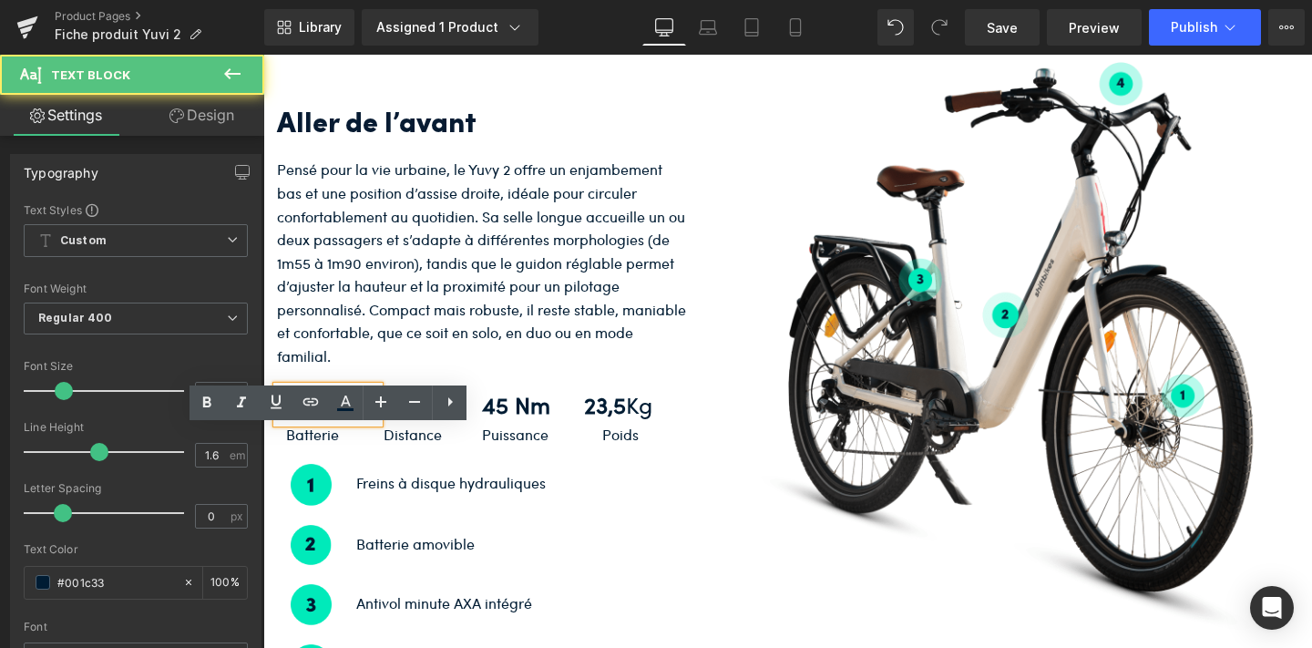
click at [305, 420] on strong "460" at bounding box center [297, 404] width 40 height 32
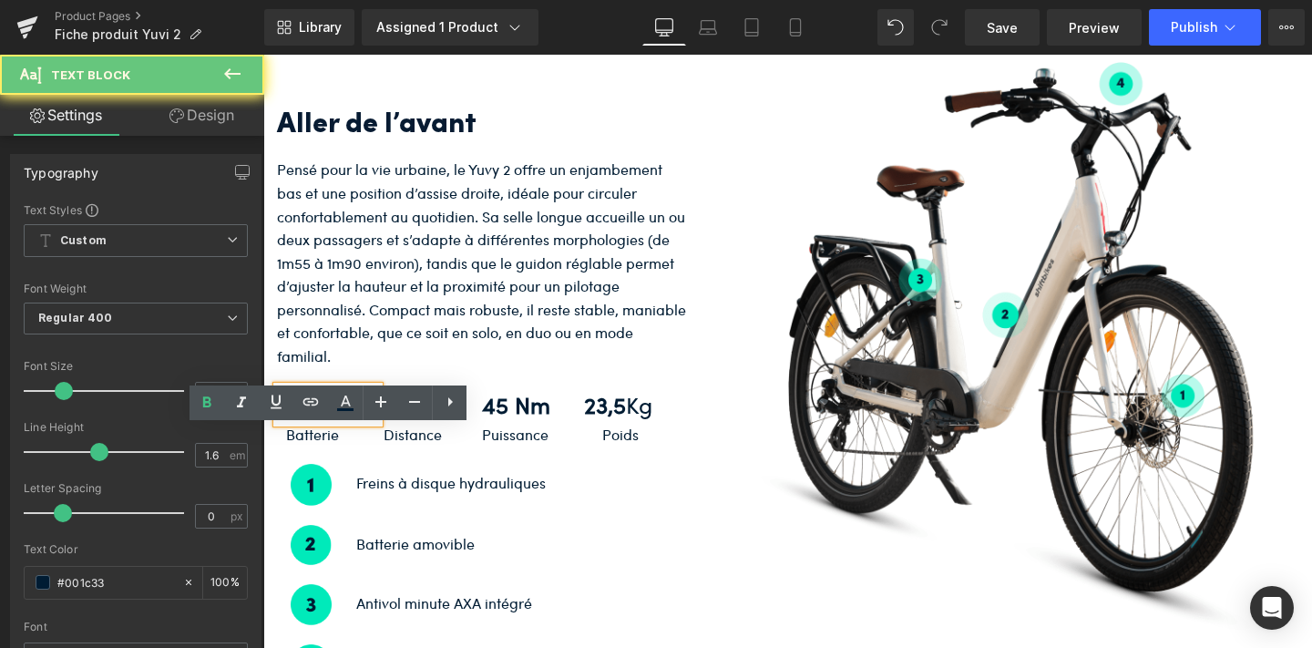
click at [314, 420] on strong "460" at bounding box center [297, 404] width 40 height 32
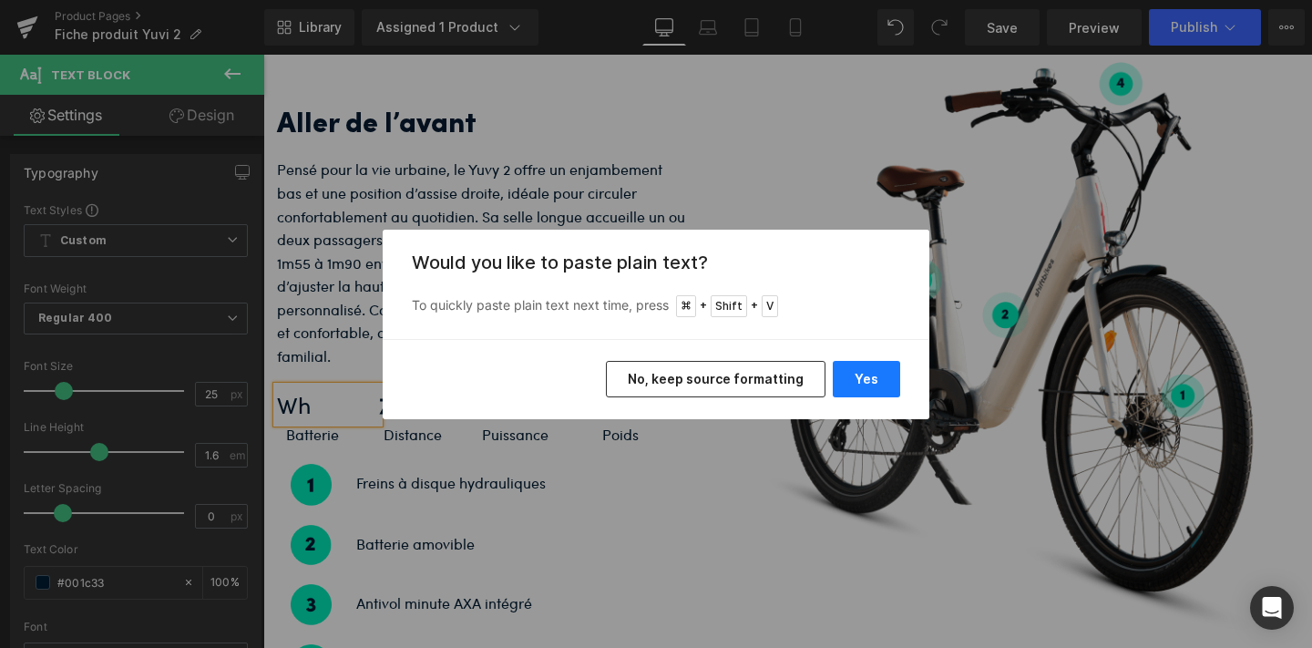
click at [859, 378] on button "Yes" at bounding box center [866, 379] width 67 height 36
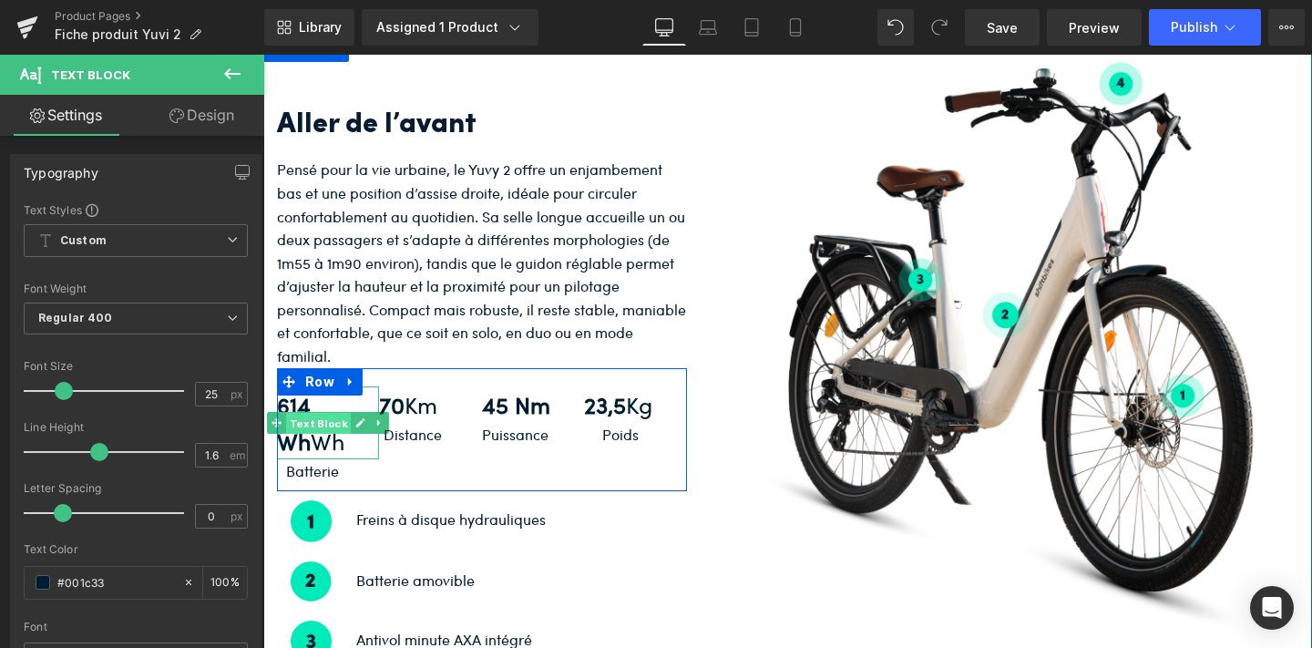
click at [333, 434] on span "Text Block" at bounding box center [318, 423] width 65 height 22
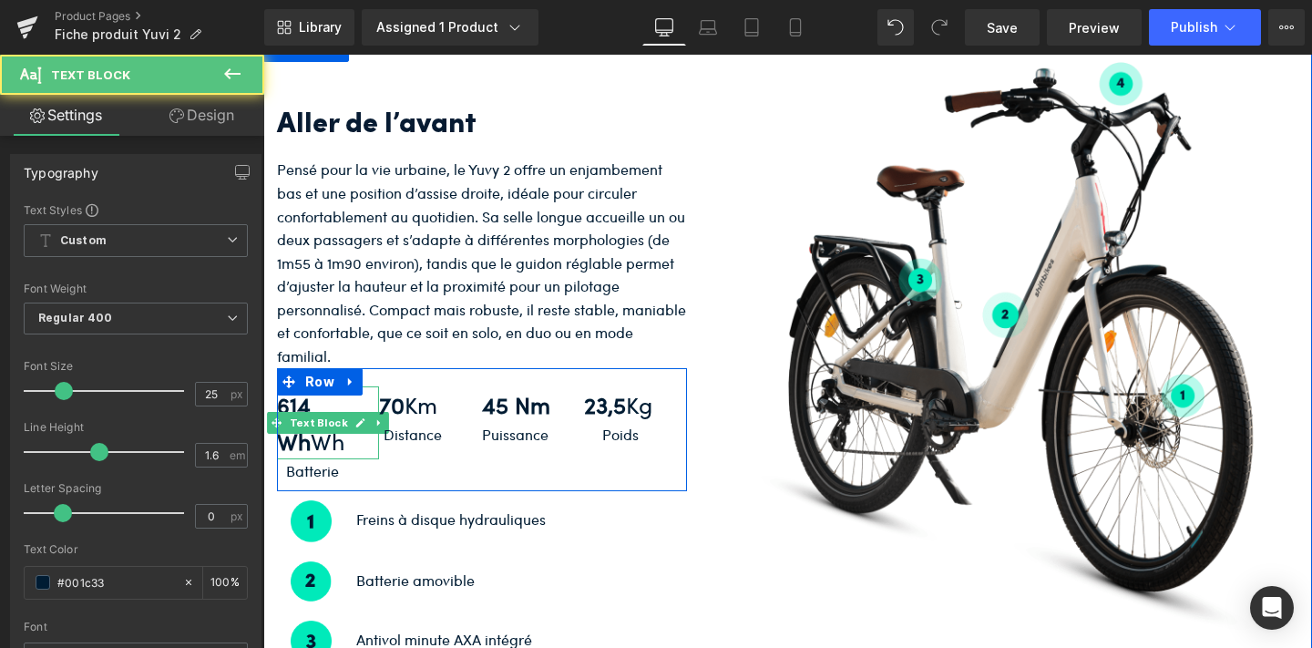
click at [313, 459] on p "614 Wh Wh" at bounding box center [328, 422] width 102 height 73
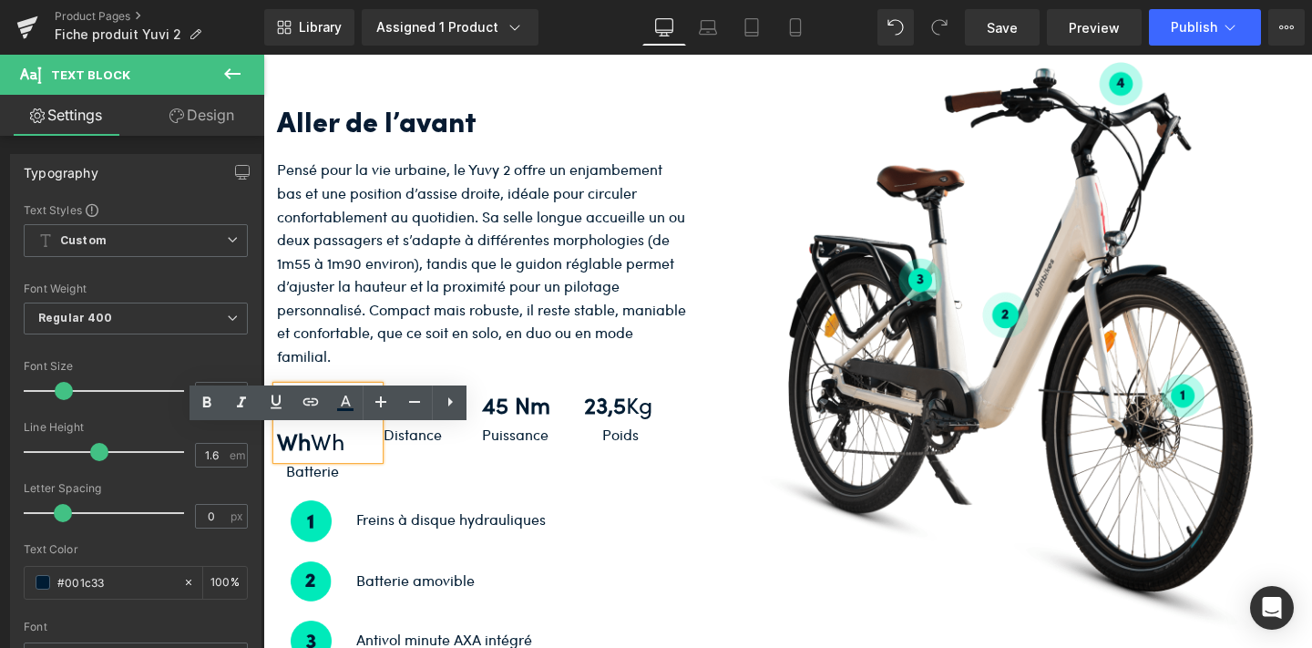
click at [350, 449] on p "614 Wh Wh" at bounding box center [328, 422] width 102 height 73
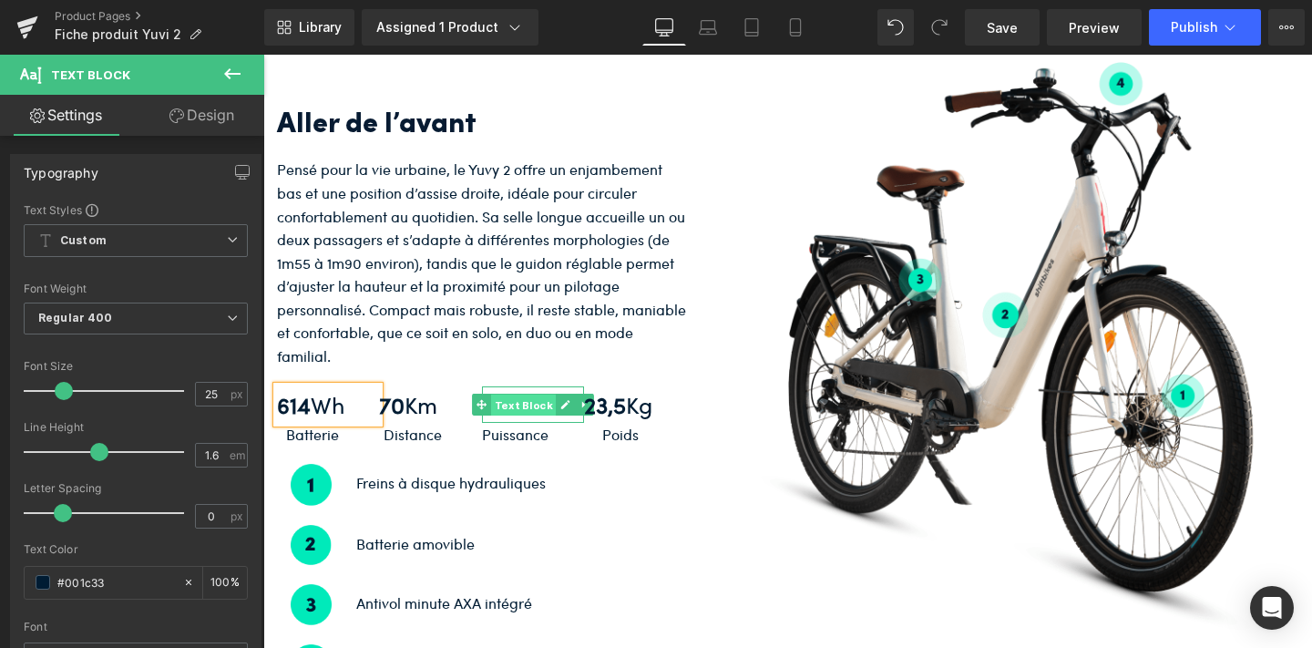
click at [515, 415] on span "Text Block" at bounding box center [523, 405] width 65 height 22
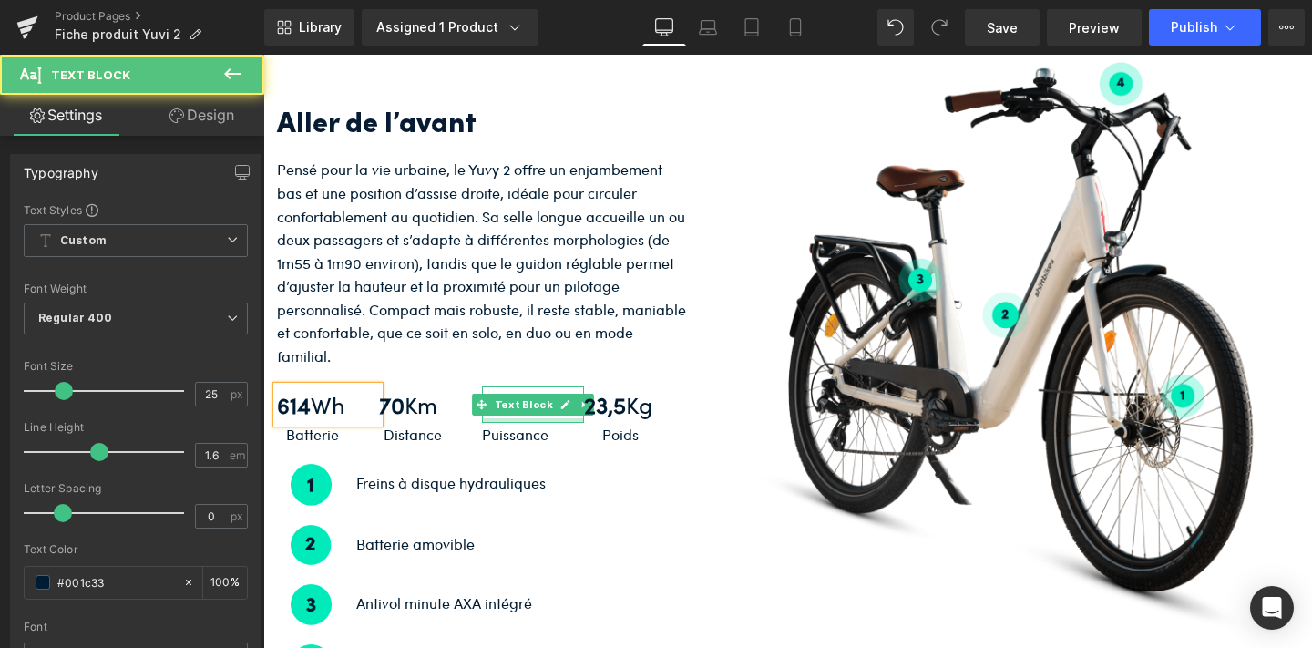
click at [514, 420] on b "45 Nm" at bounding box center [516, 404] width 68 height 32
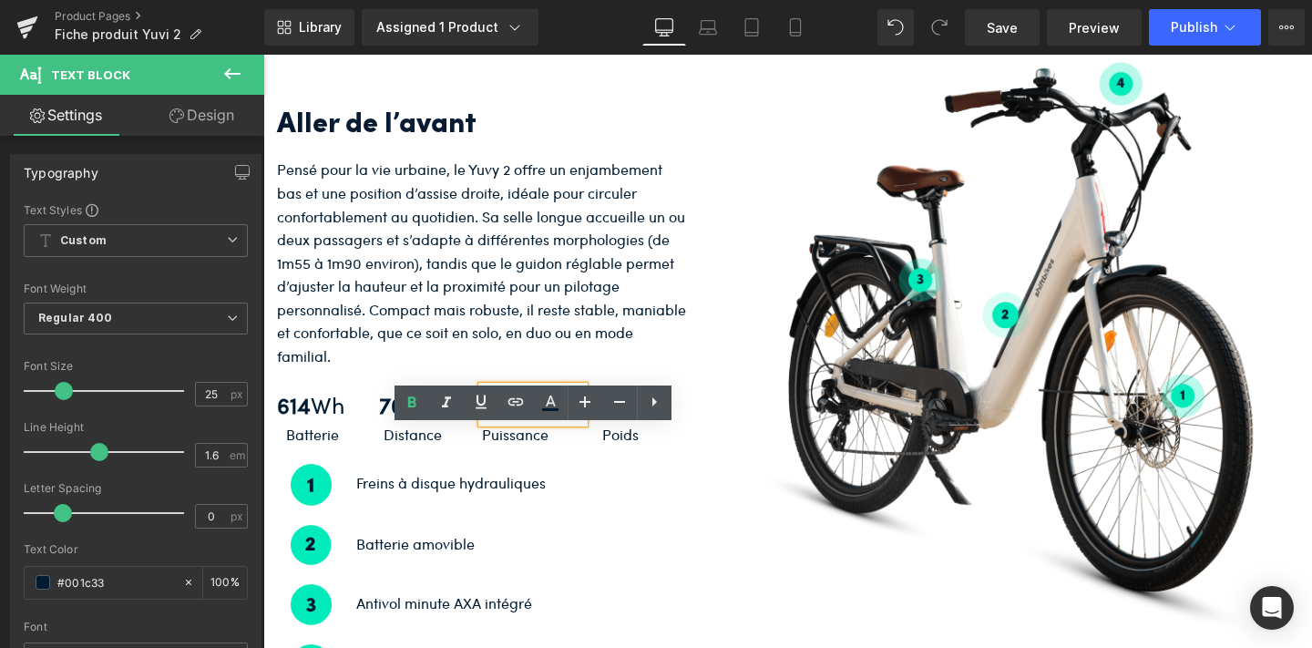
click at [504, 420] on b "45 Nm" at bounding box center [516, 404] width 68 height 32
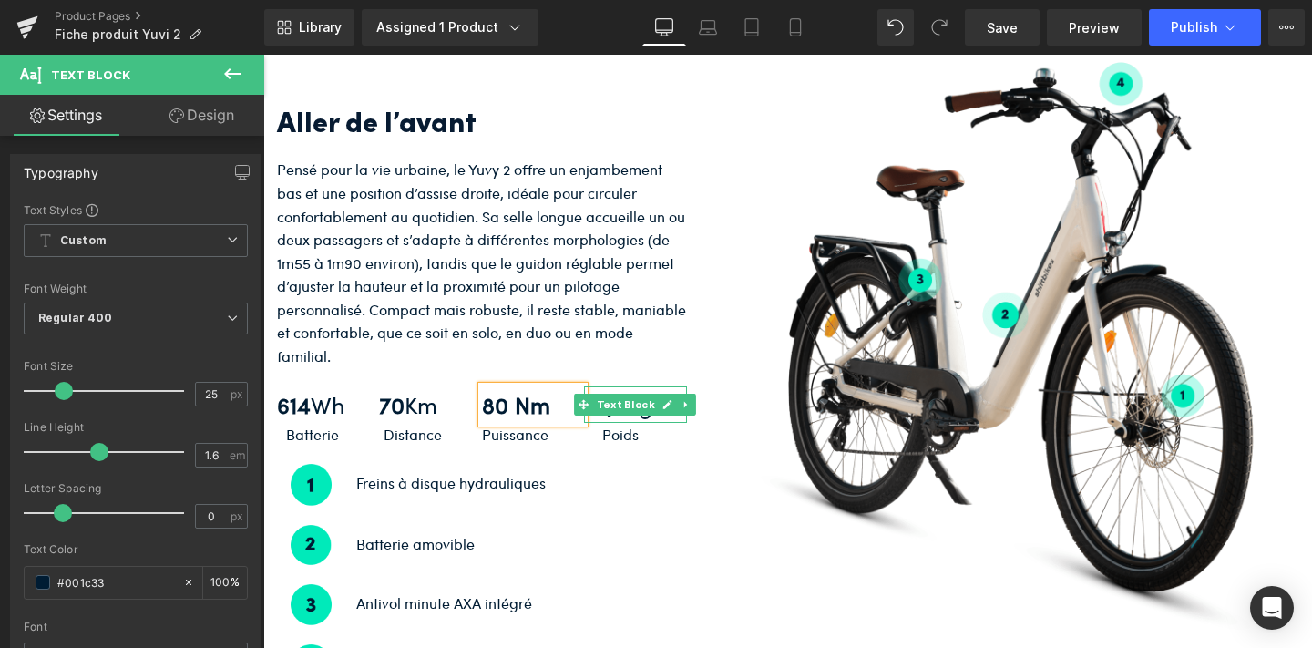
click at [617, 415] on span "Text Block" at bounding box center [625, 405] width 65 height 22
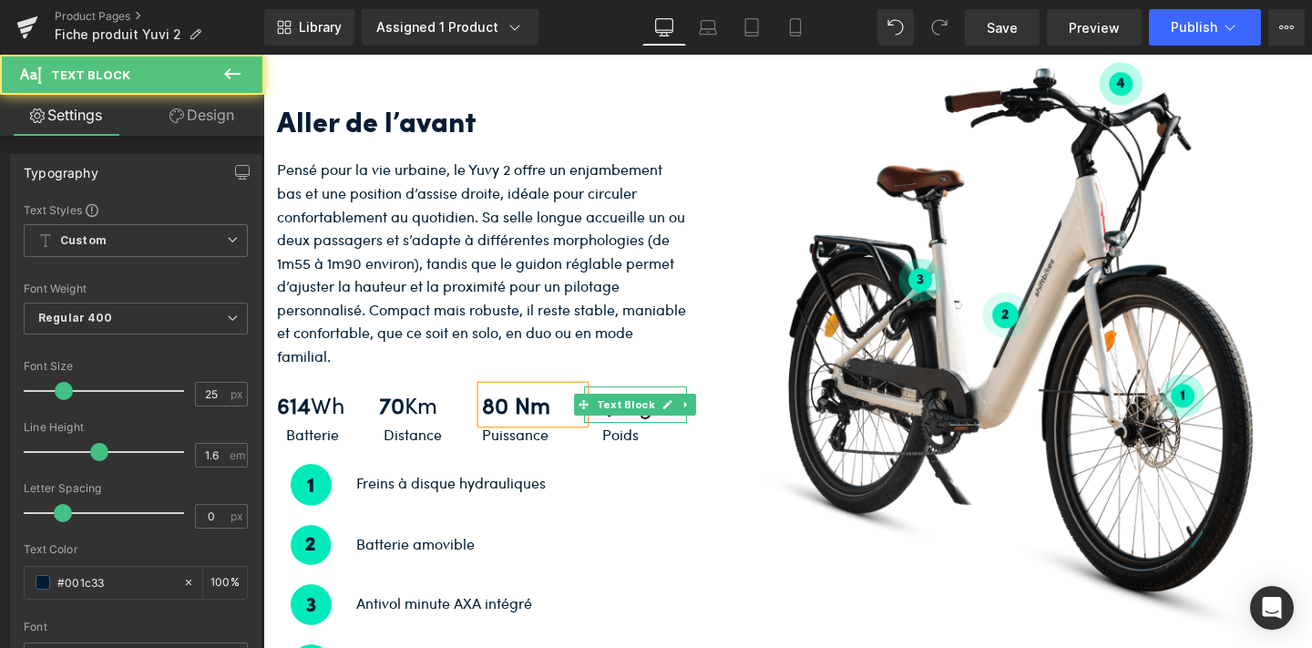
click at [617, 420] on strong "23,5" at bounding box center [605, 404] width 42 height 32
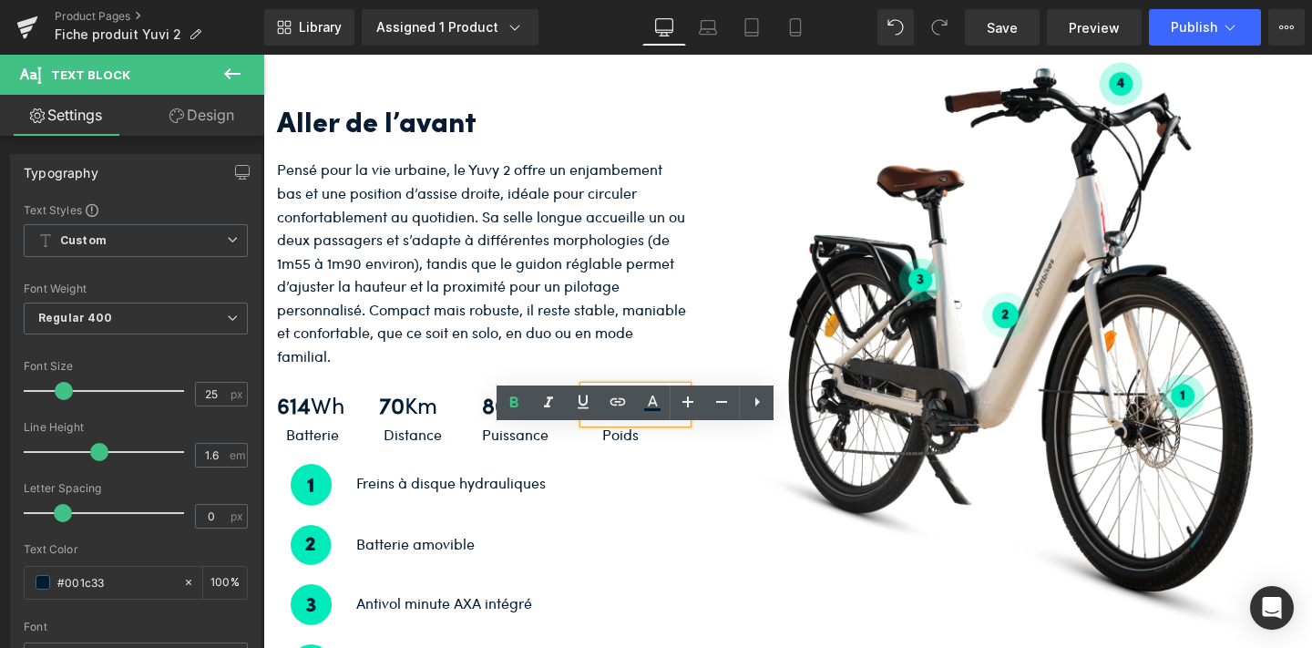
click at [623, 420] on strong "23,5" at bounding box center [605, 404] width 42 height 32
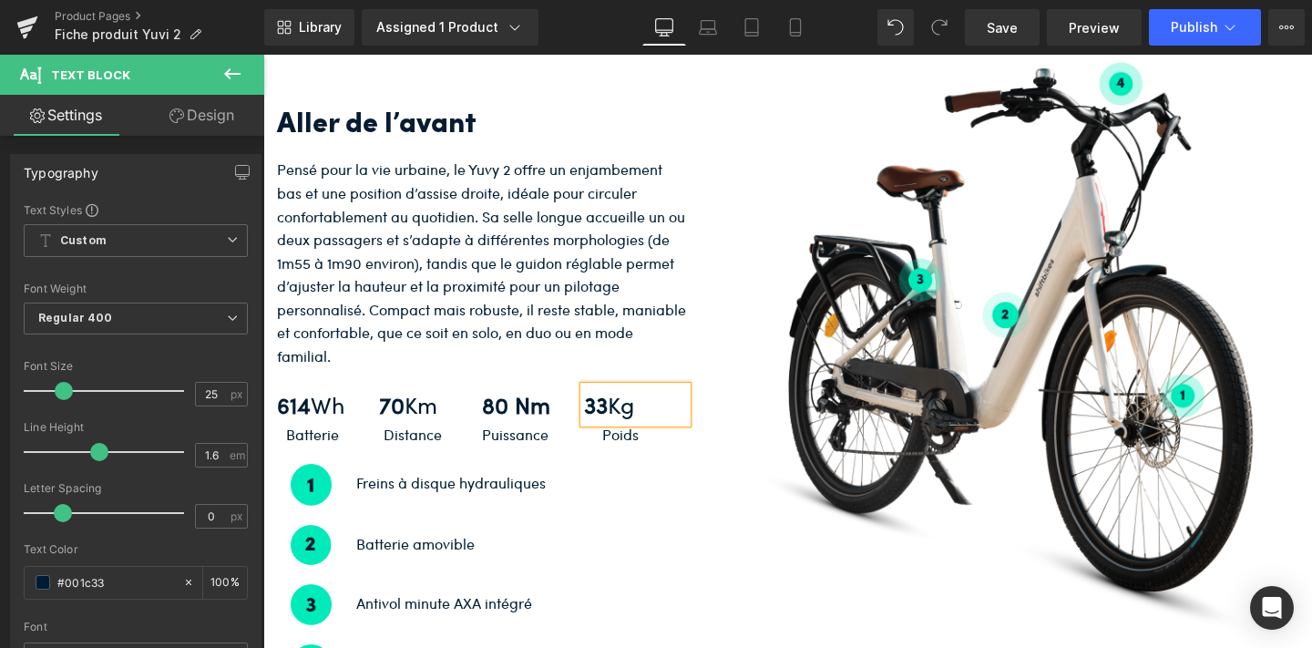
click at [263, 55] on div at bounding box center [263, 55] width 0 height 0
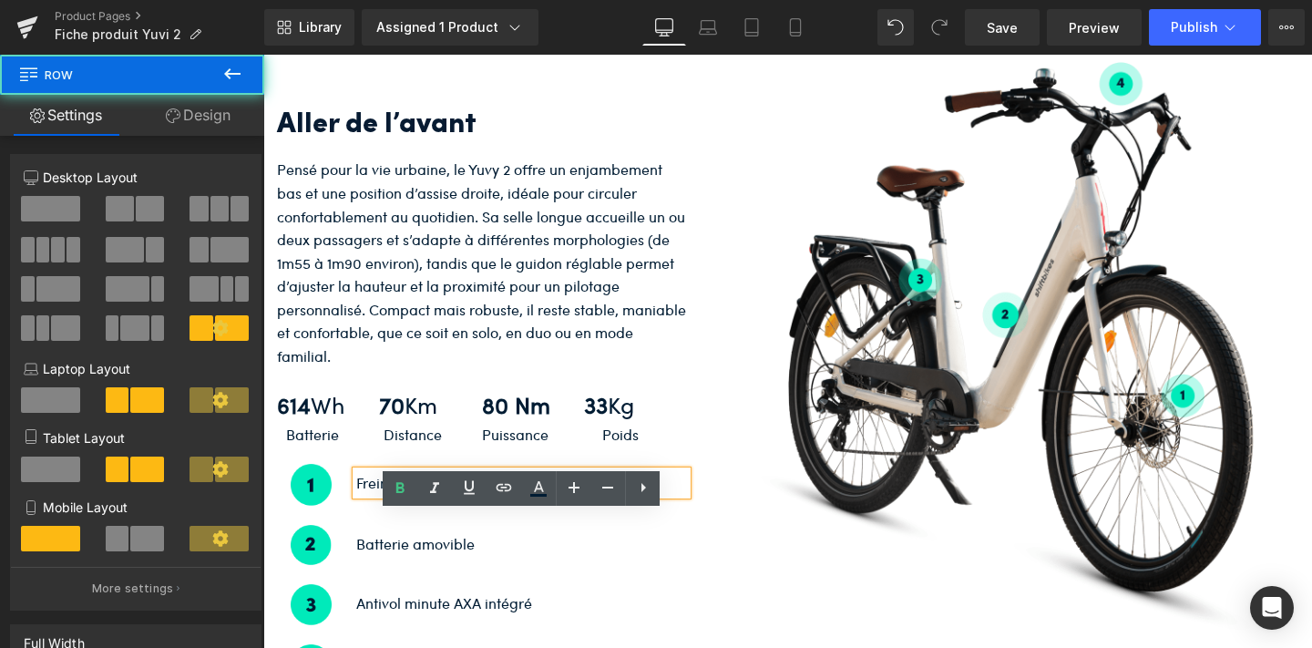
click at [706, 138] on div "Image" at bounding box center [1006, 351] width 611 height 579
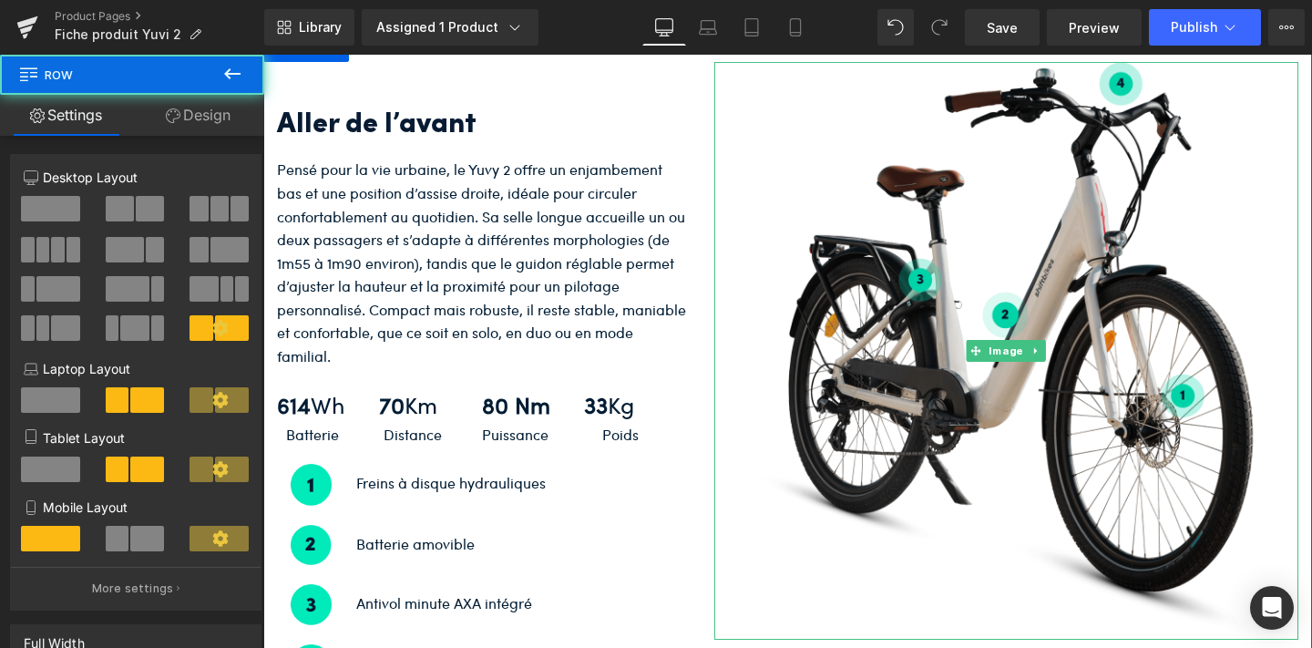
click at [881, 319] on img at bounding box center [1006, 351] width 584 height 579
